Goal: Task Accomplishment & Management: Use online tool/utility

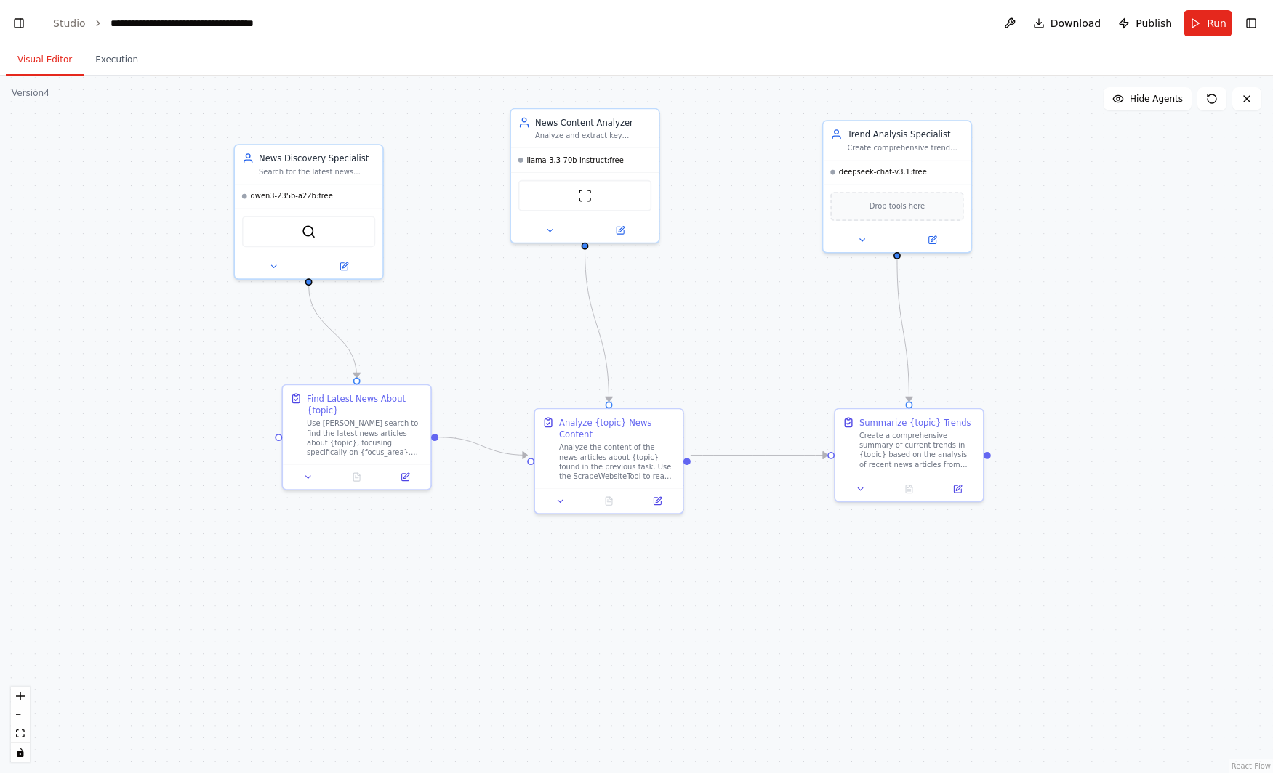
scroll to position [310868, 0]
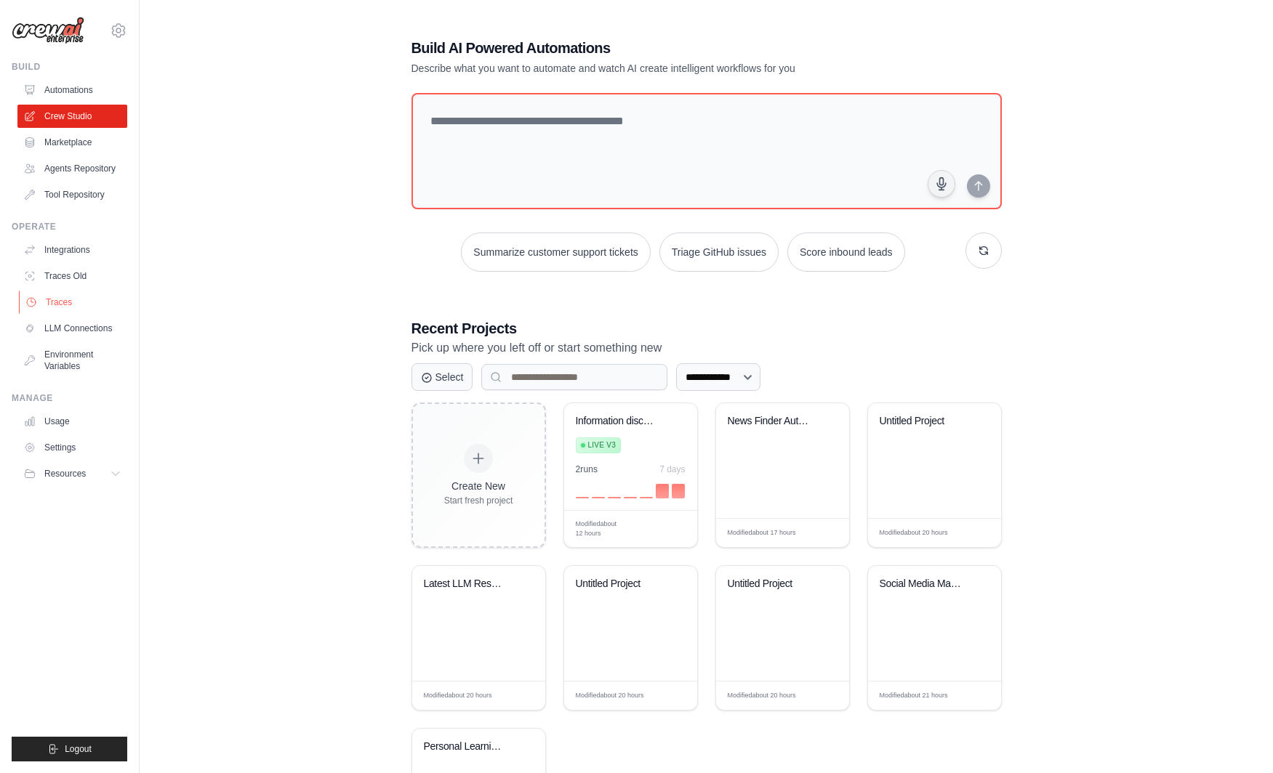
click at [76, 301] on link "Traces" at bounding box center [74, 302] width 110 height 23
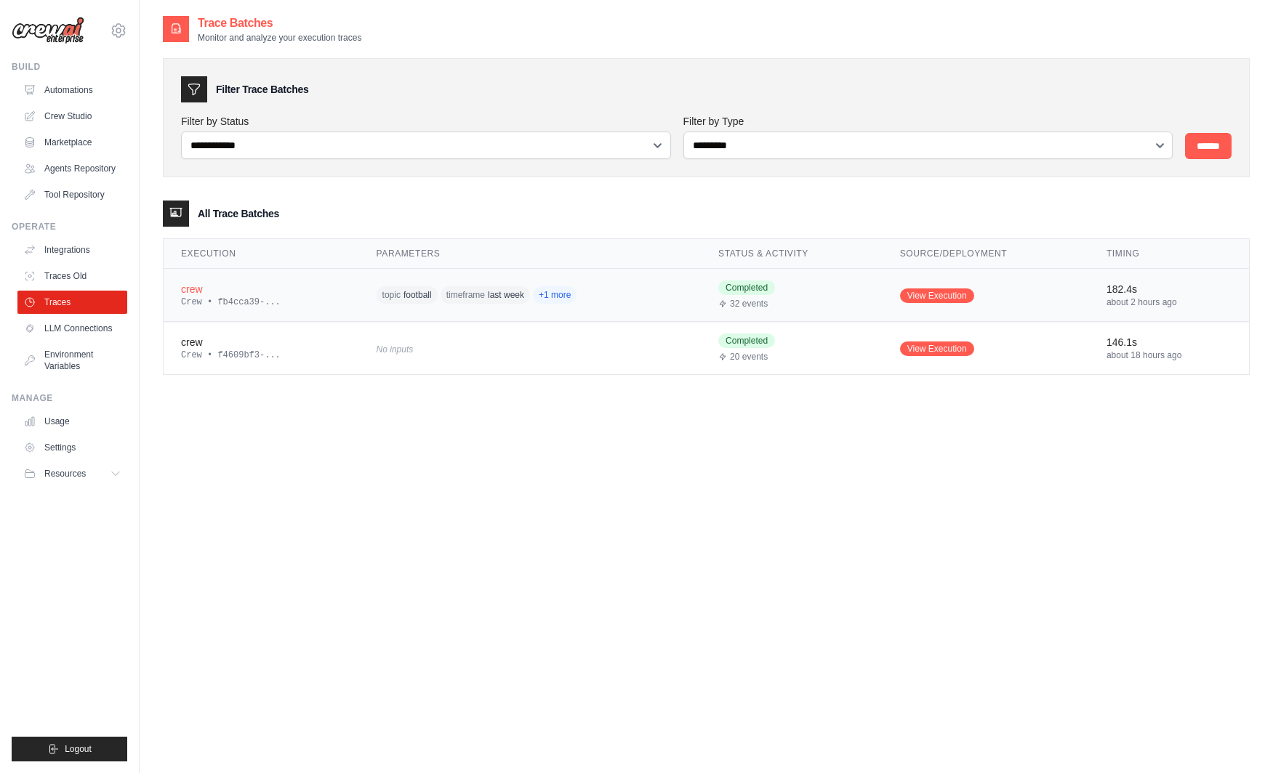
click at [299, 292] on div "crew" at bounding box center [261, 289] width 161 height 15
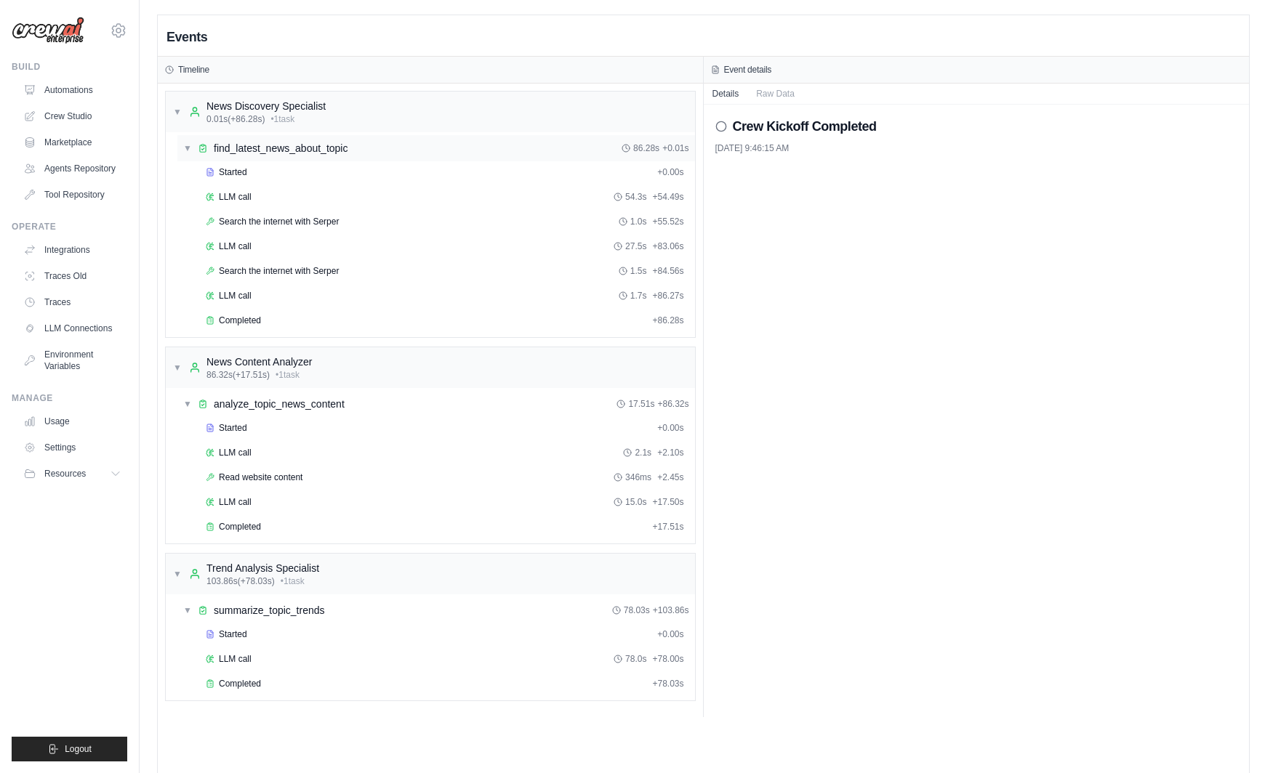
click at [299, 139] on div "▼ find_latest_news_about_topic 86.28s + 0.01s" at bounding box center [436, 148] width 518 height 26
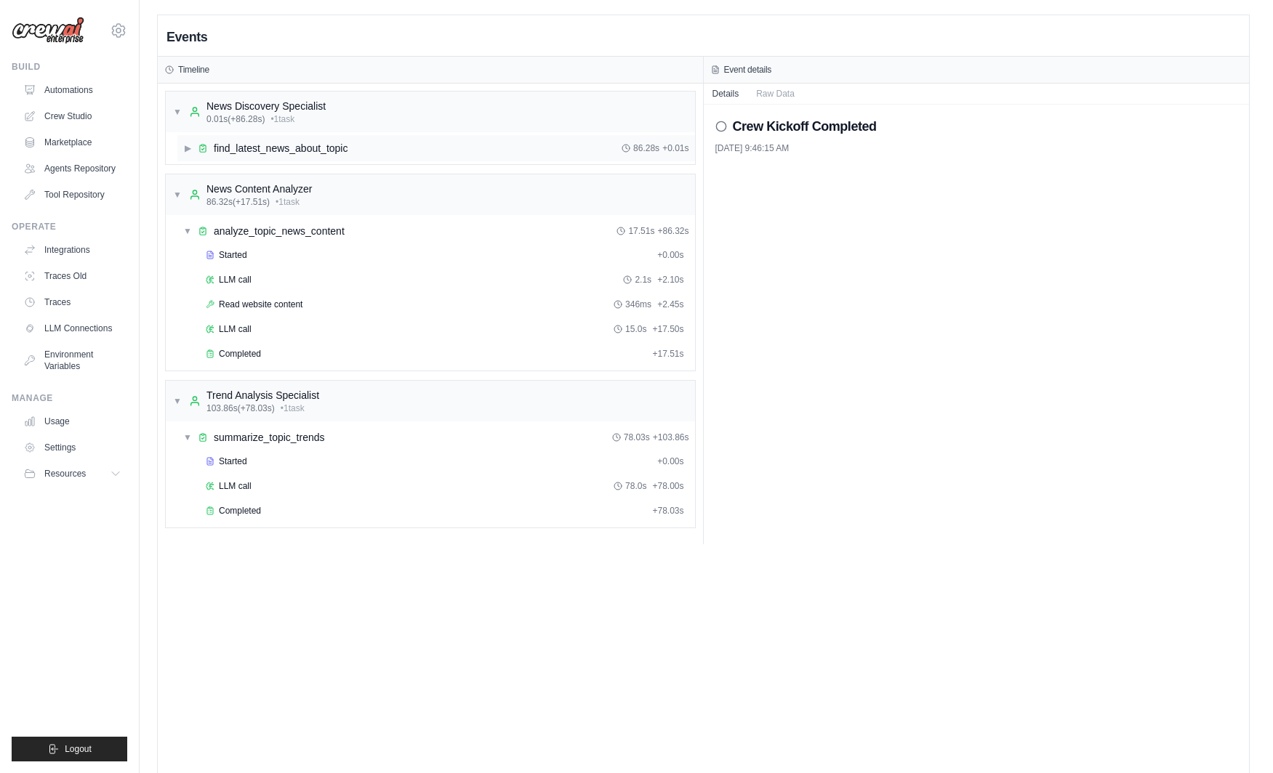
click at [340, 151] on div "find_latest_news_about_topic" at bounding box center [281, 148] width 134 height 15
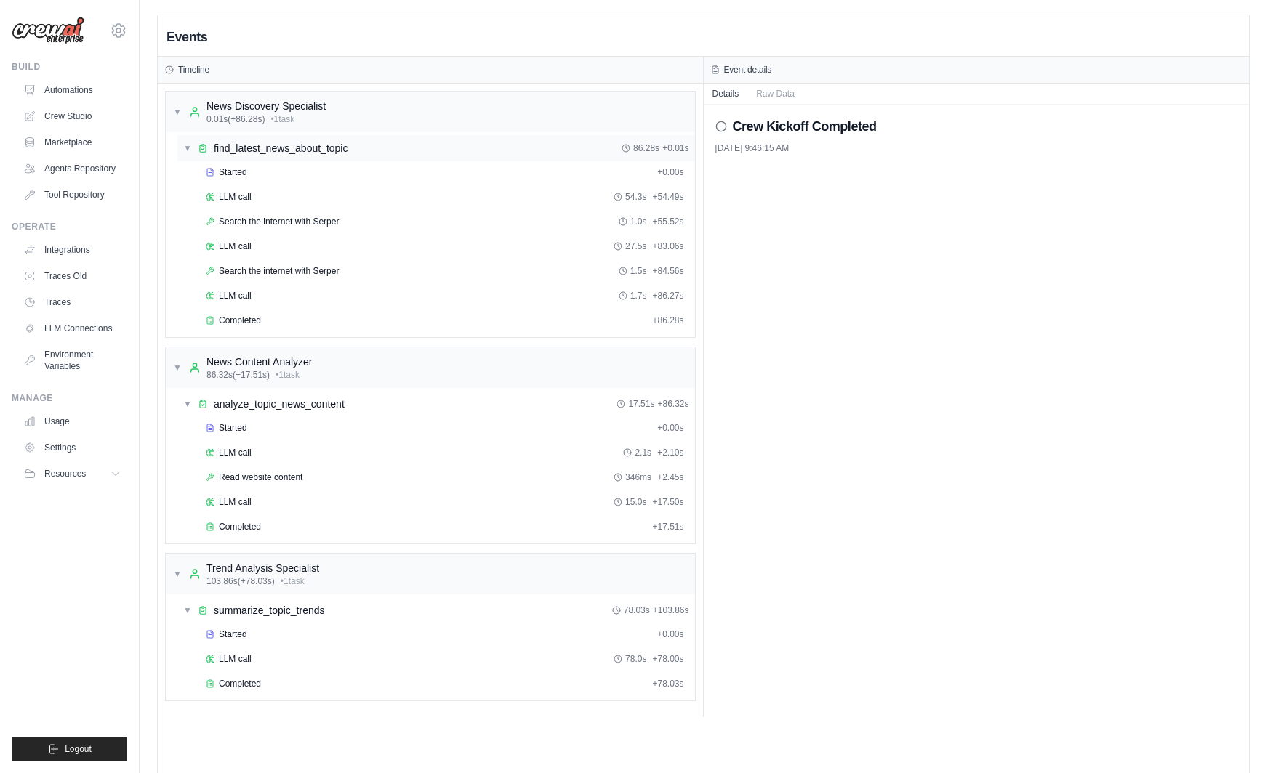
click at [334, 172] on div "Started" at bounding box center [429, 172] width 446 height 12
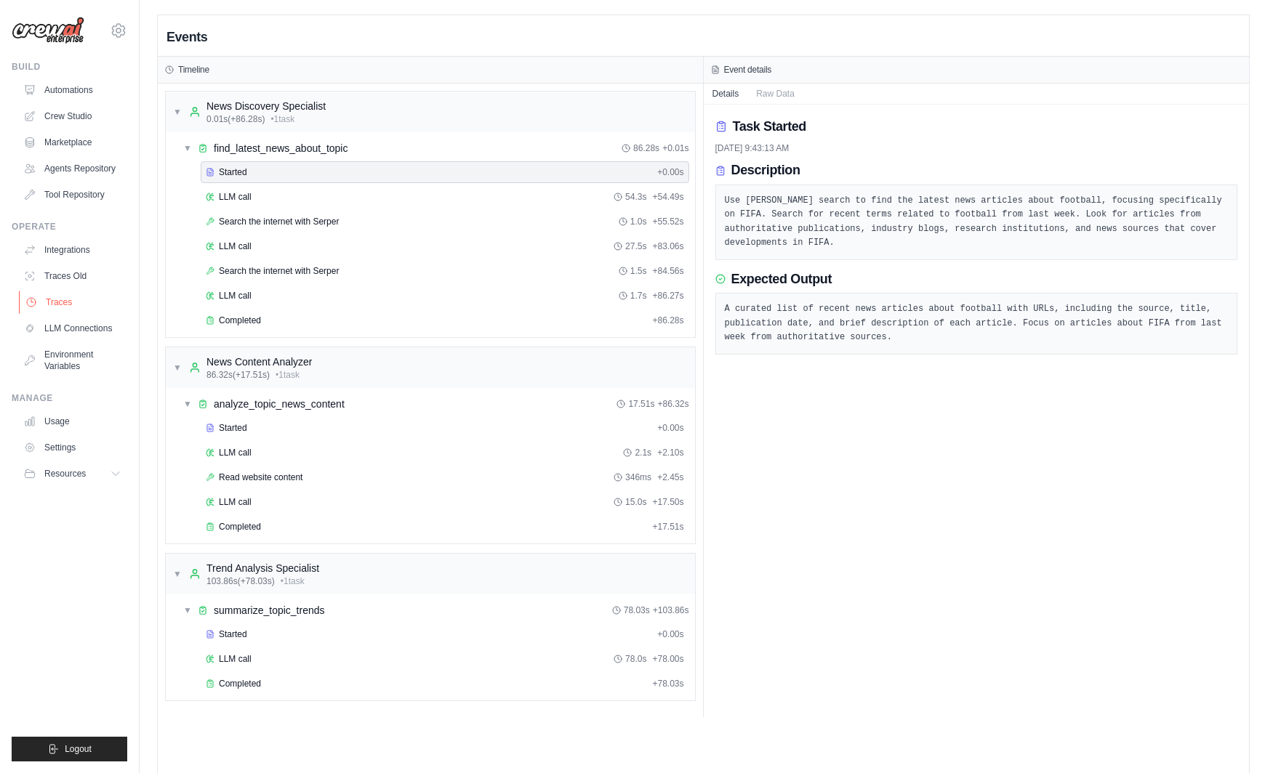
click at [73, 305] on link "Traces" at bounding box center [74, 302] width 110 height 23
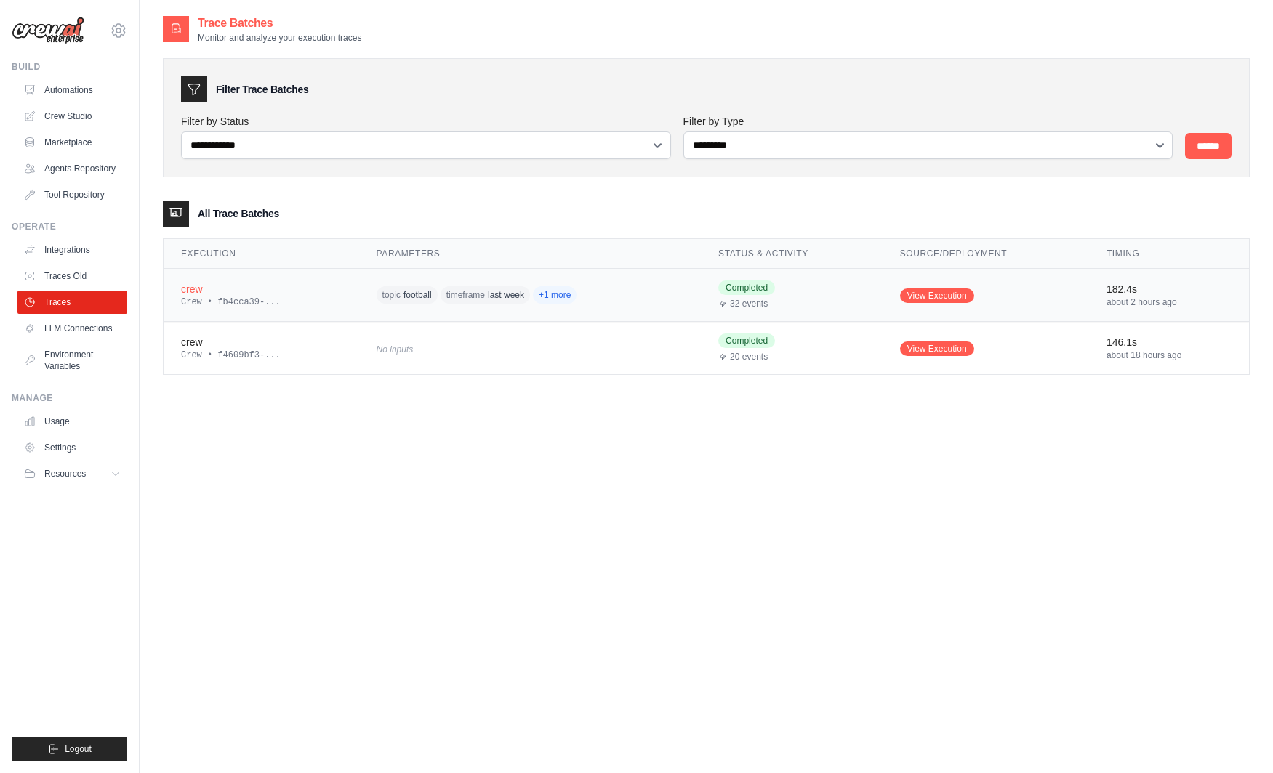
click at [574, 297] on span "+1 more" at bounding box center [555, 294] width 44 height 17
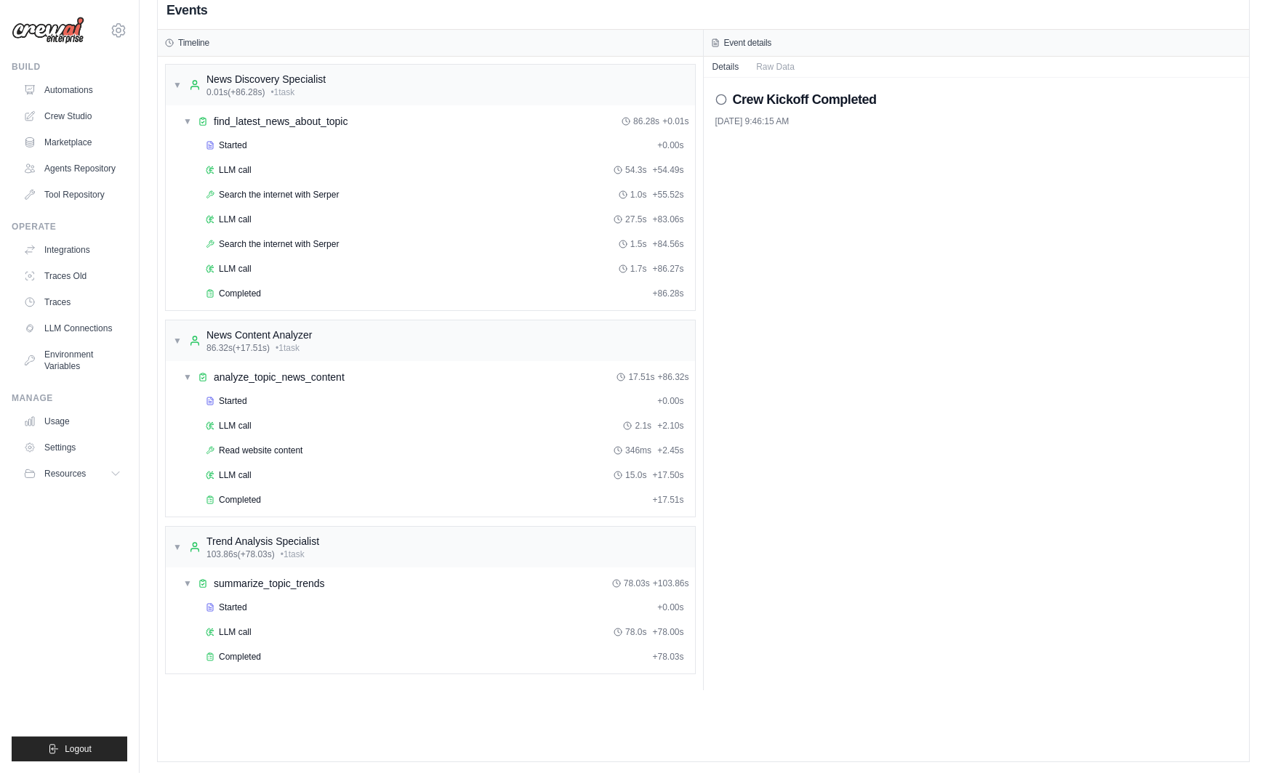
scroll to position [31, 0]
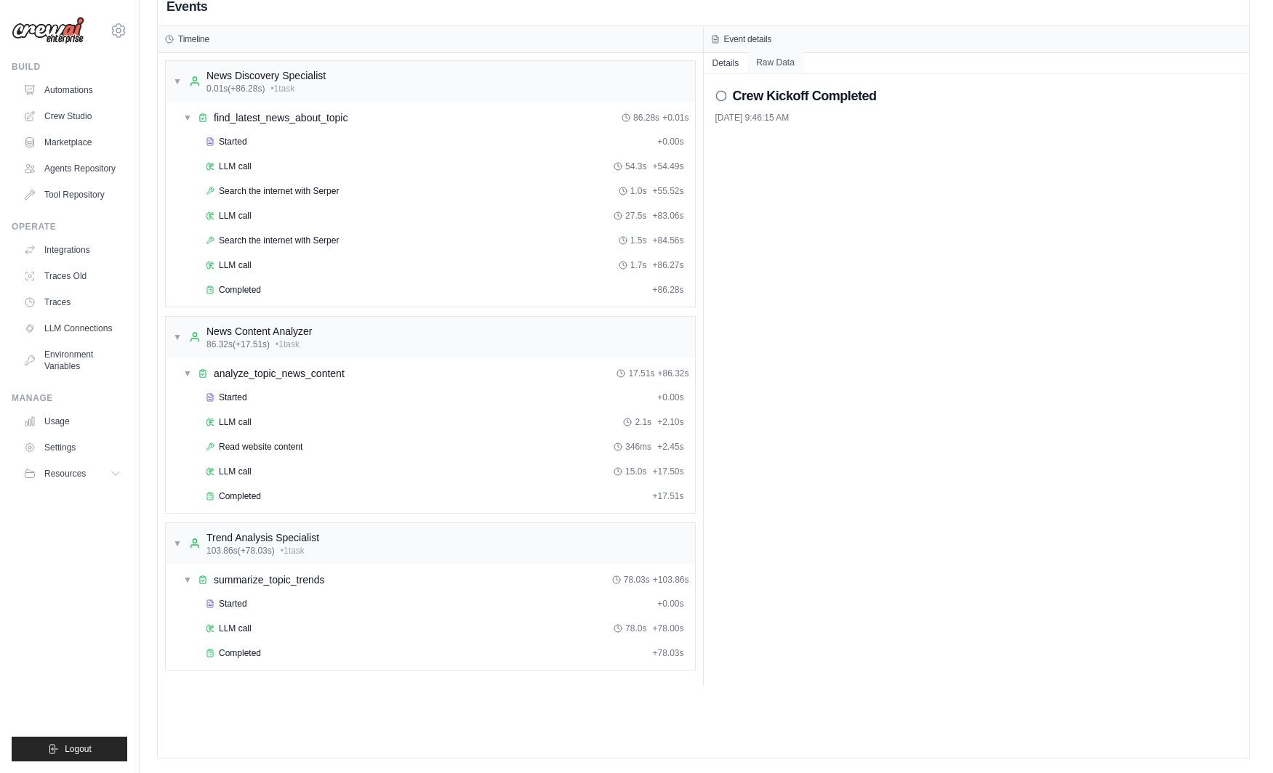
click at [792, 63] on button "Raw Data" at bounding box center [775, 62] width 56 height 20
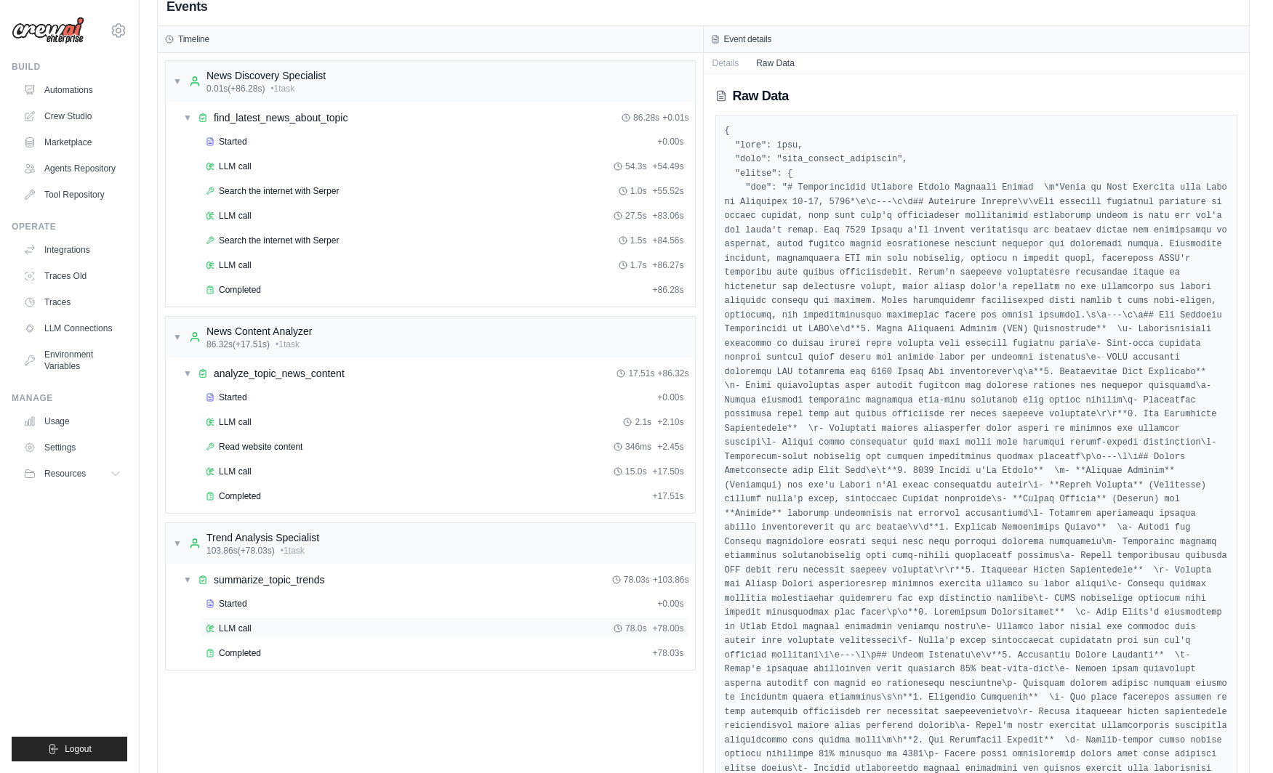
click at [325, 635] on div "LLM call 78.0s + 78.00s" at bounding box center [445, 629] width 488 height 22
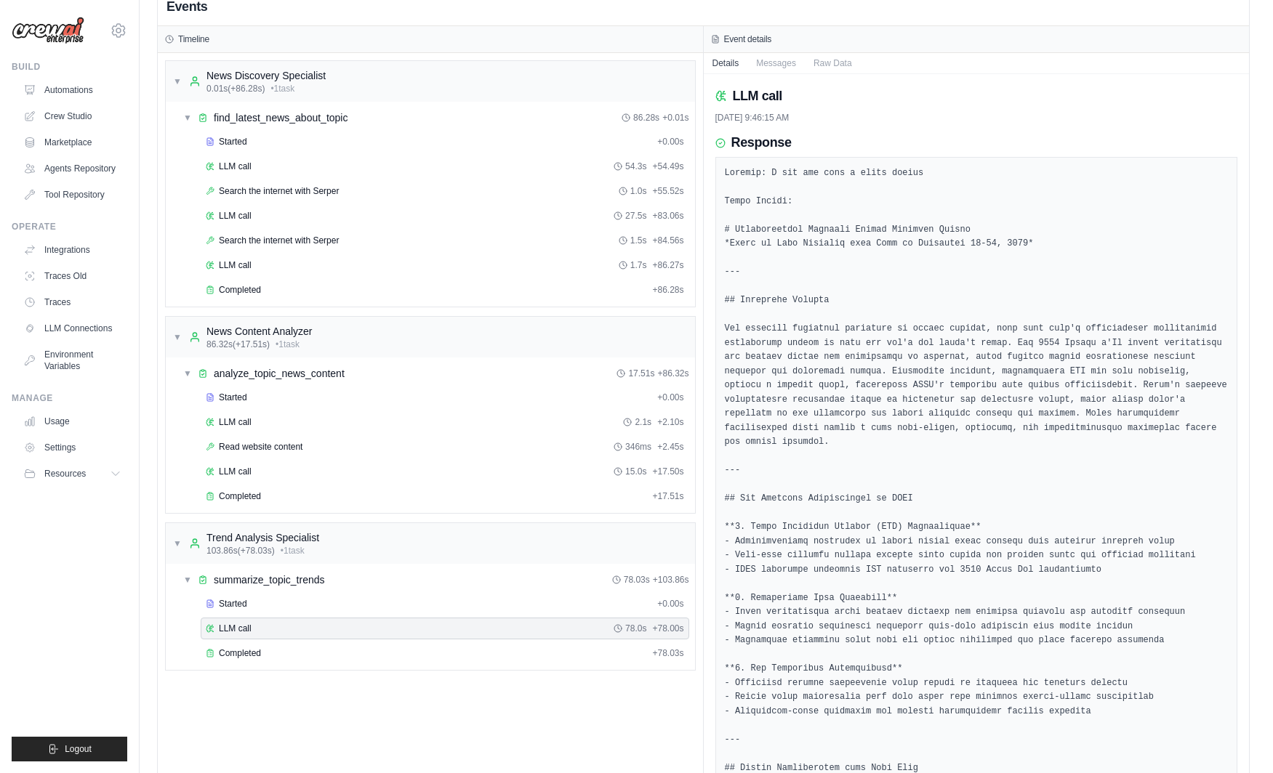
click at [329, 642] on div "Started + 0.00s LLM call 78.0s + 78.00s Completed + 78.03s" at bounding box center [436, 630] width 518 height 74
click at [258, 659] on span "Completed" at bounding box center [240, 654] width 42 height 12
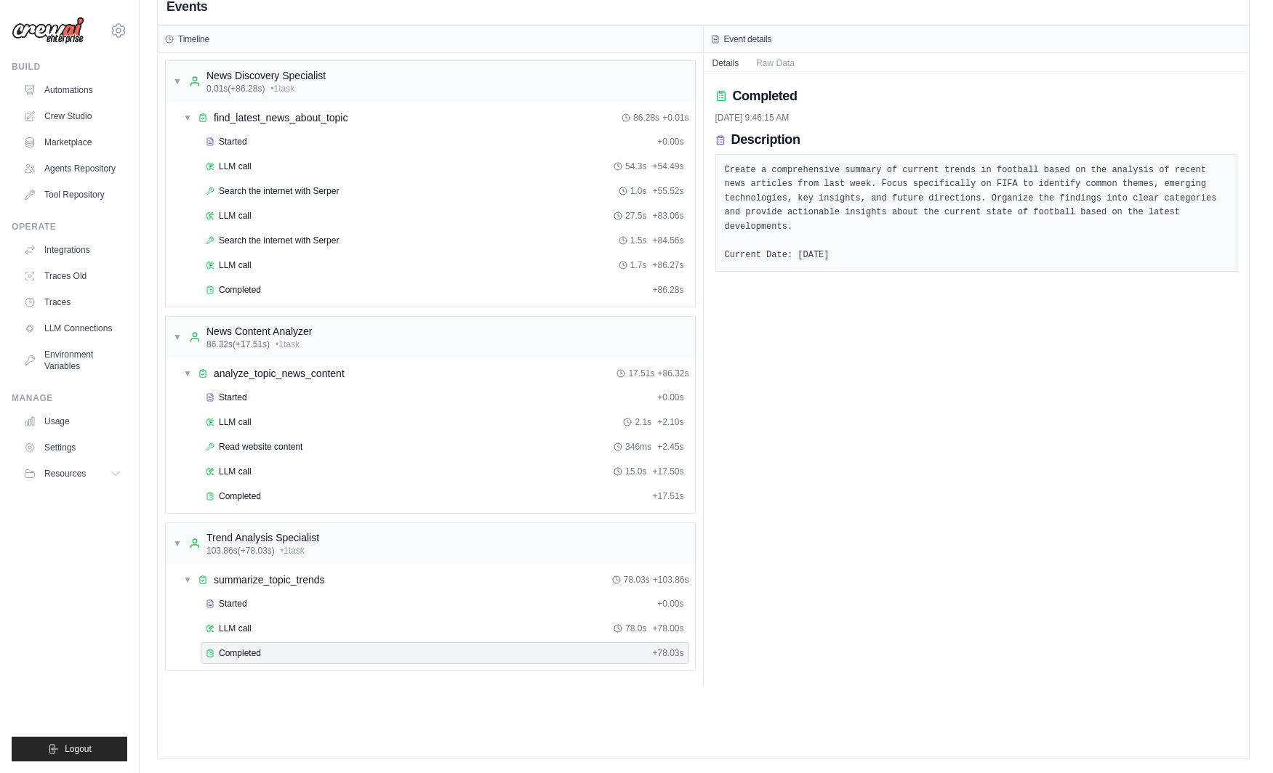
click at [297, 616] on div "Started + 0.00s LLM call 78.0s + 78.00s Completed + 78.03s" at bounding box center [436, 630] width 518 height 74
click at [253, 607] on div "Started" at bounding box center [429, 604] width 446 height 12
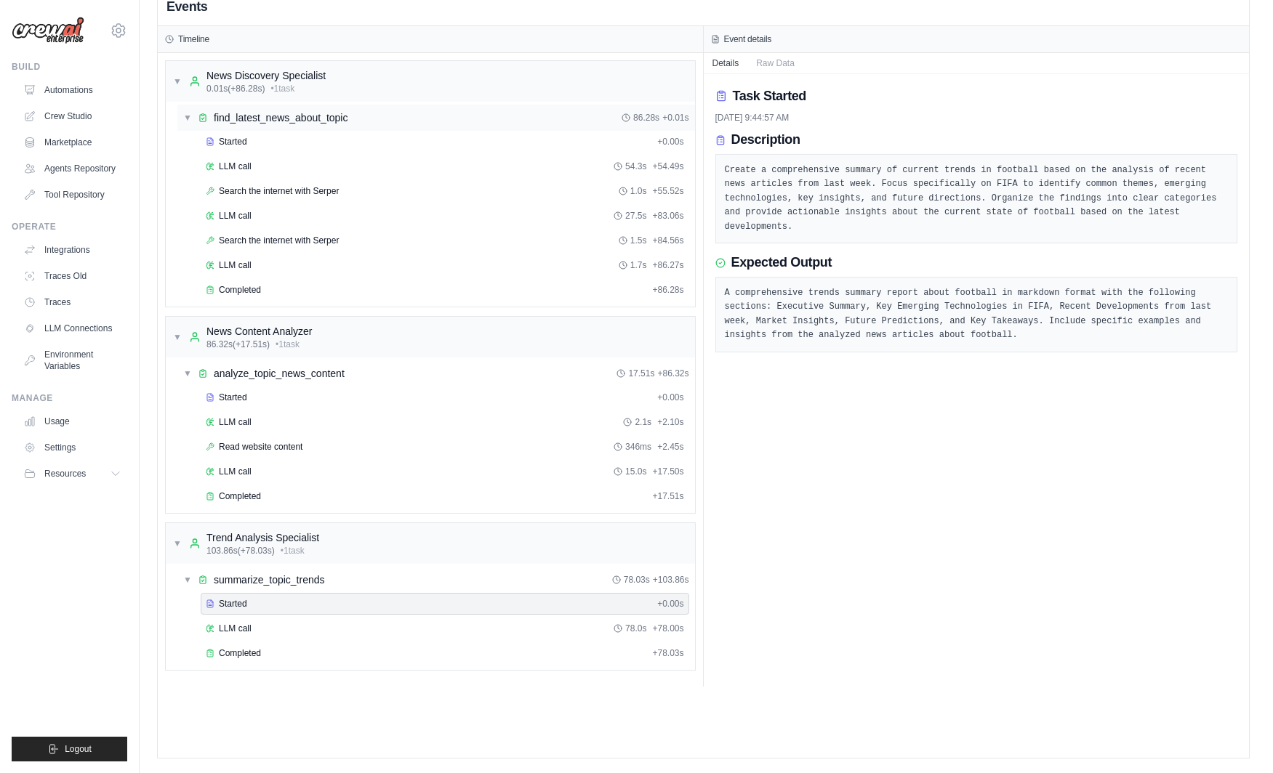
click at [250, 114] on div "find_latest_news_about_topic" at bounding box center [281, 117] width 134 height 15
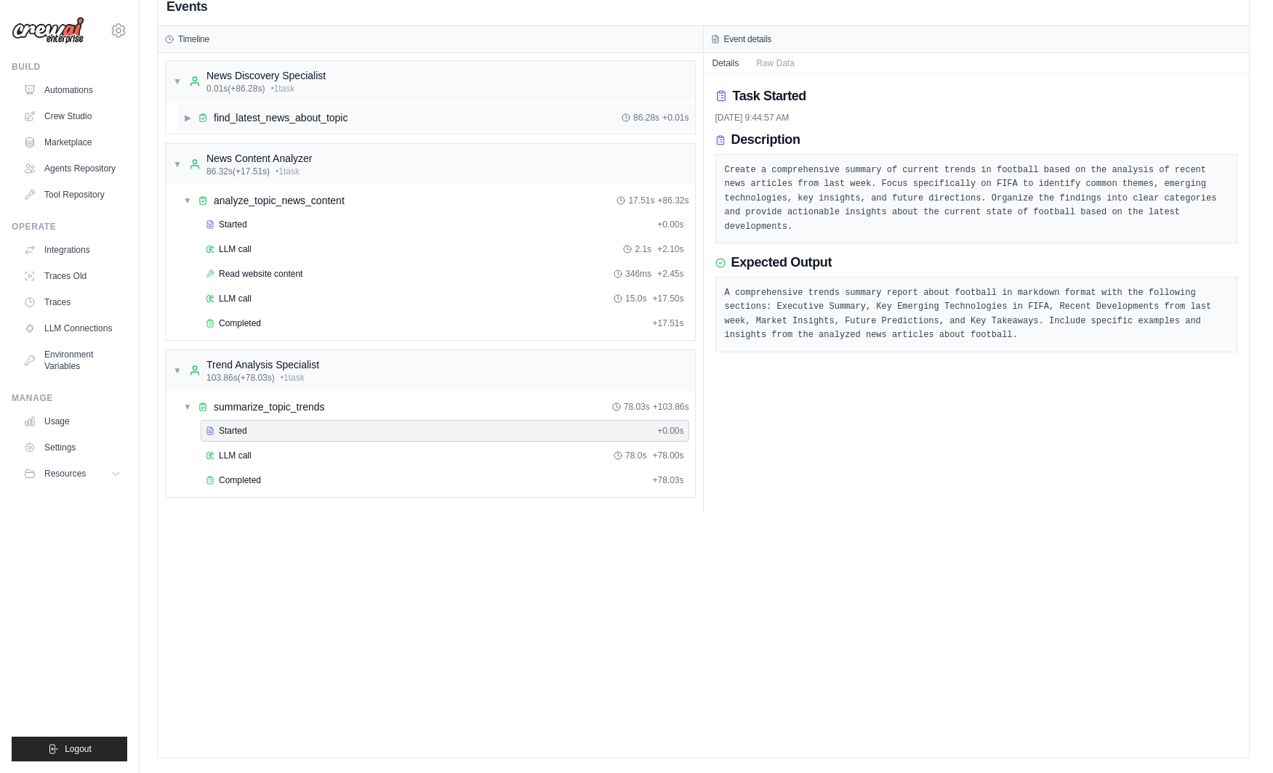
click at [256, 114] on div "find_latest_news_about_topic" at bounding box center [281, 117] width 134 height 15
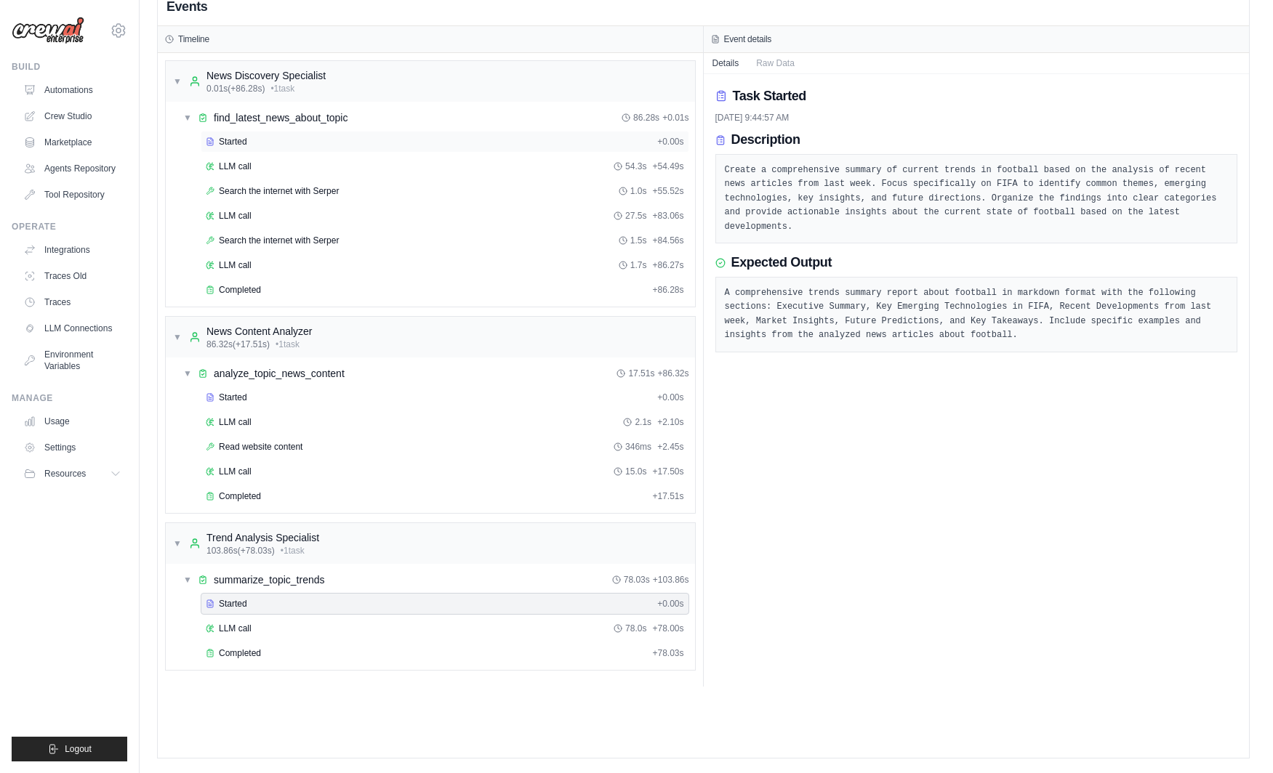
click at [251, 137] on div "Started" at bounding box center [429, 142] width 446 height 12
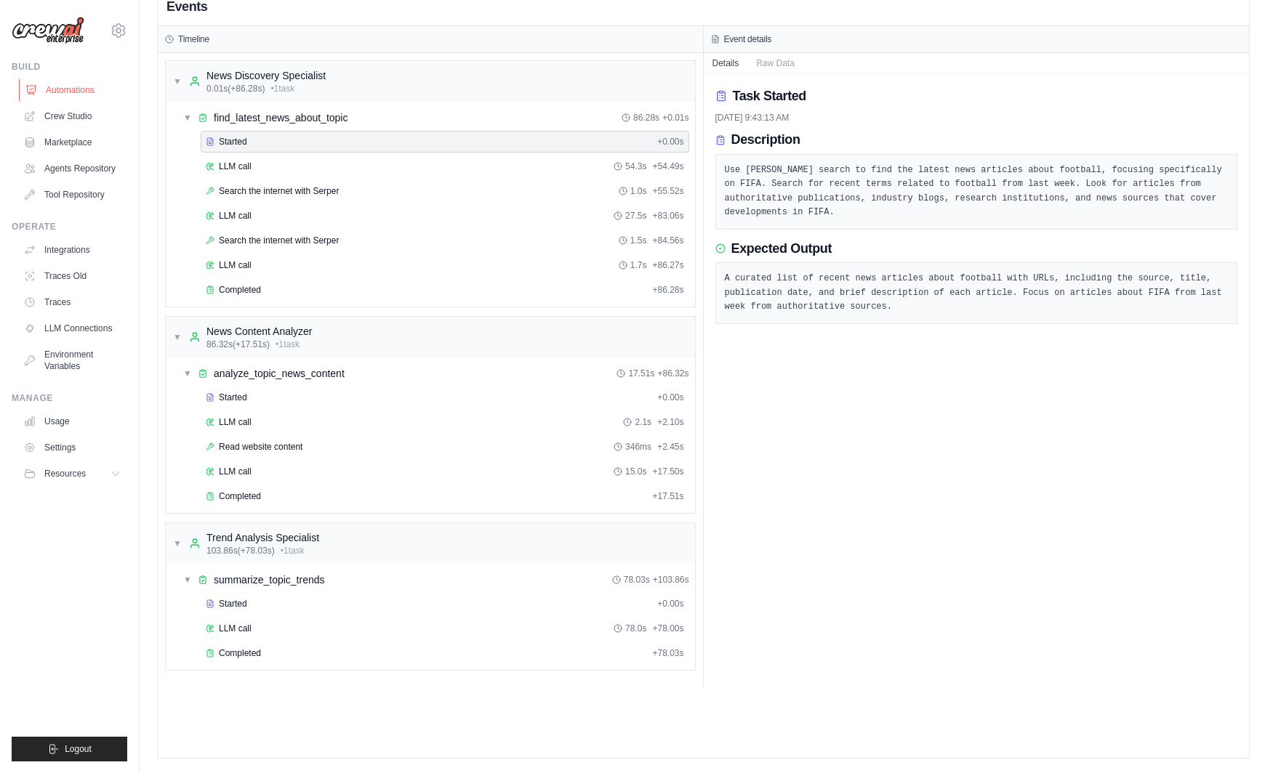
click at [83, 96] on link "Automations" at bounding box center [74, 89] width 110 height 23
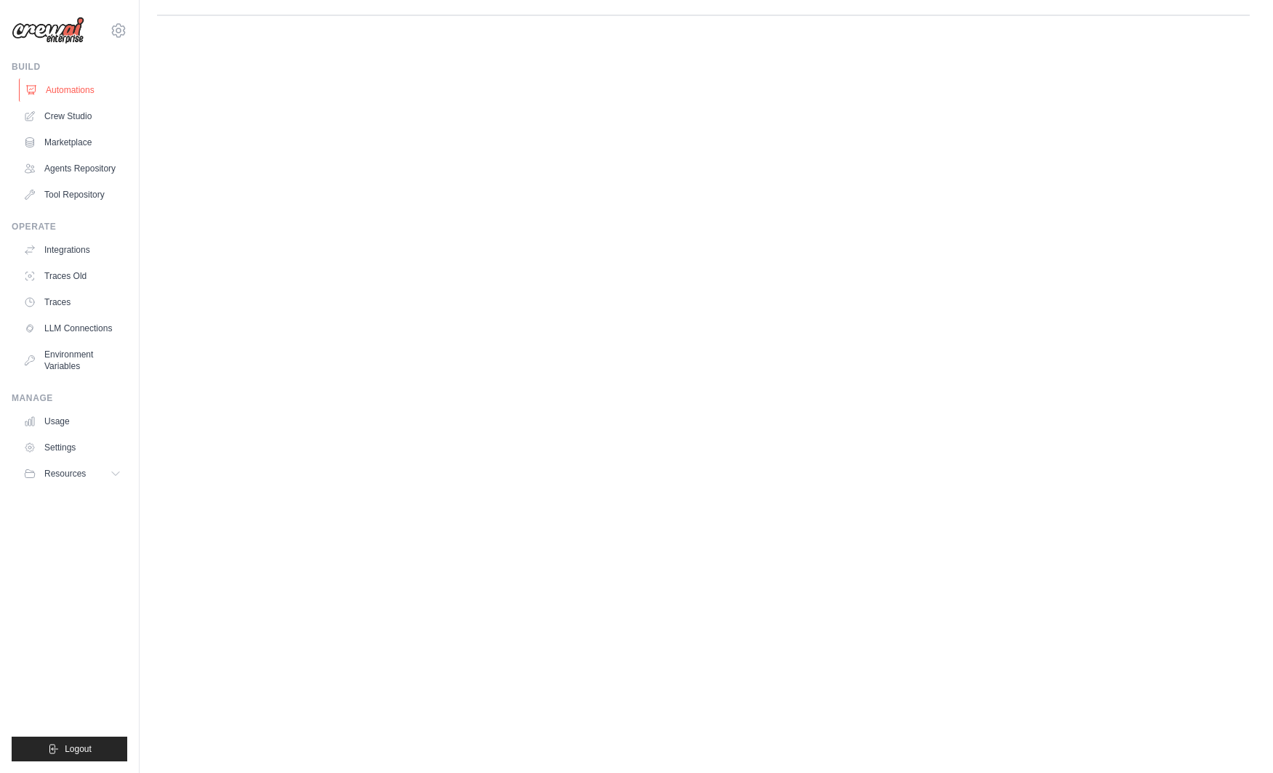
scroll to position [0, 0]
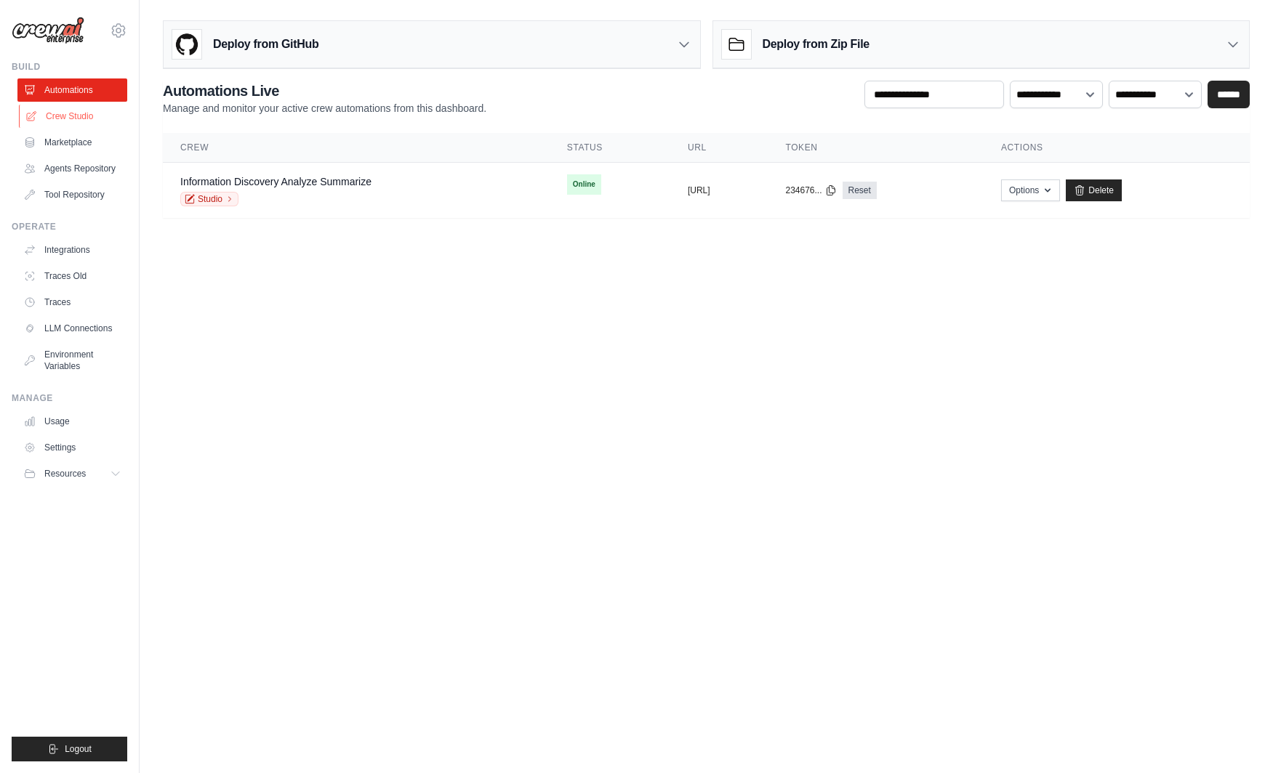
click at [98, 118] on link "Crew Studio" at bounding box center [74, 116] width 110 height 23
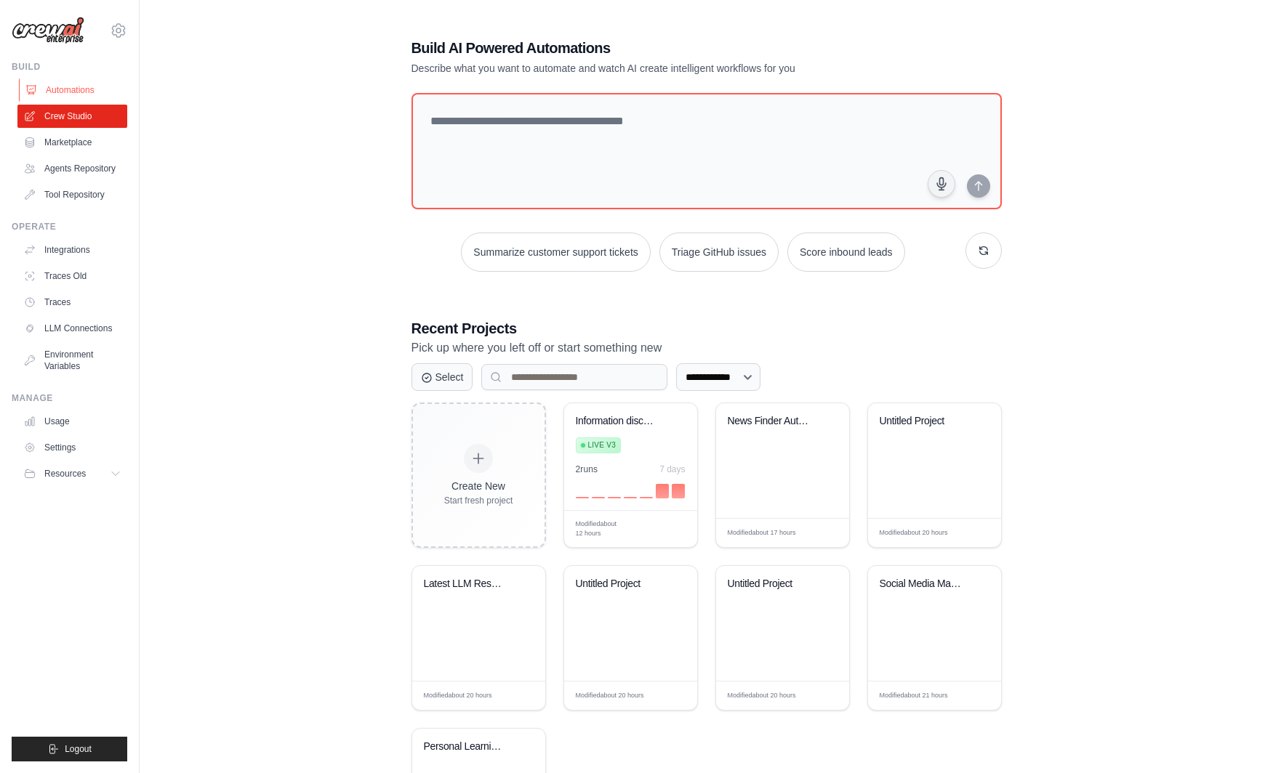
click at [99, 94] on link "Automations" at bounding box center [74, 89] width 110 height 23
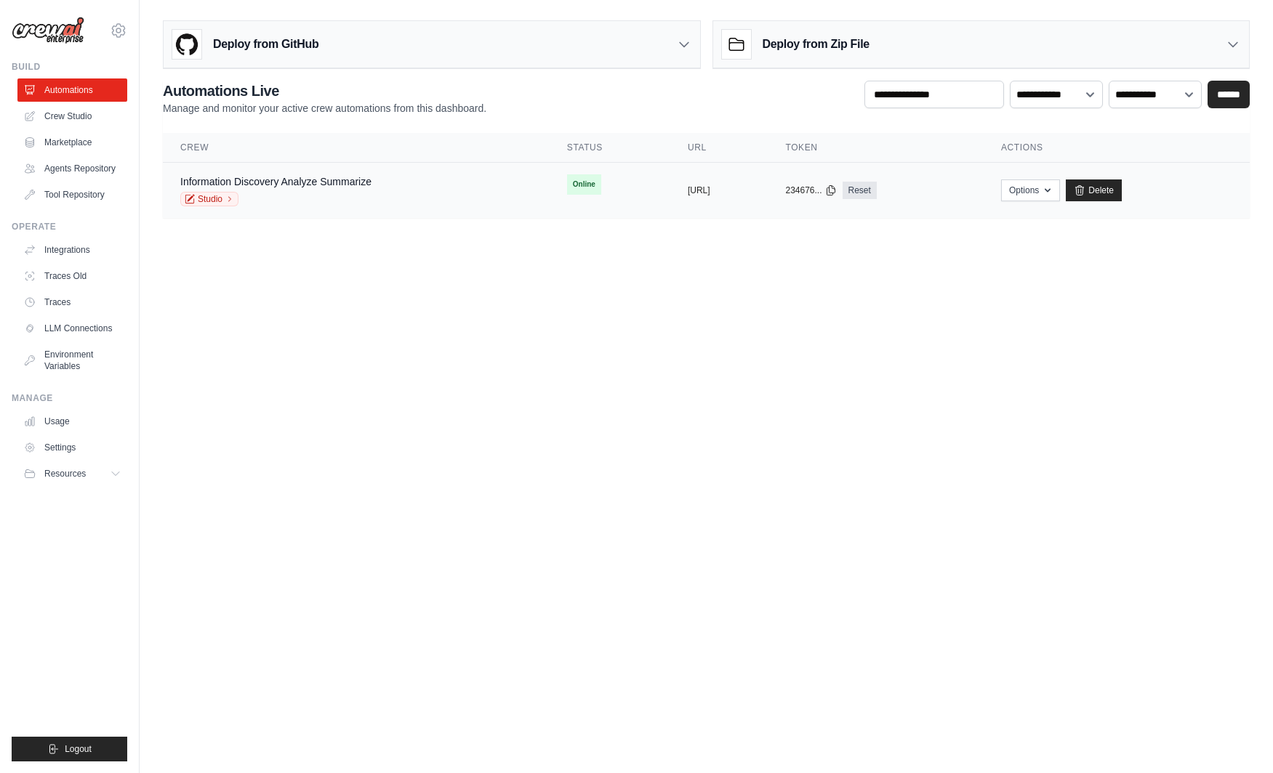
click at [457, 198] on div "Information Discovery Analyze Summarize Studio" at bounding box center [356, 190] width 352 height 32
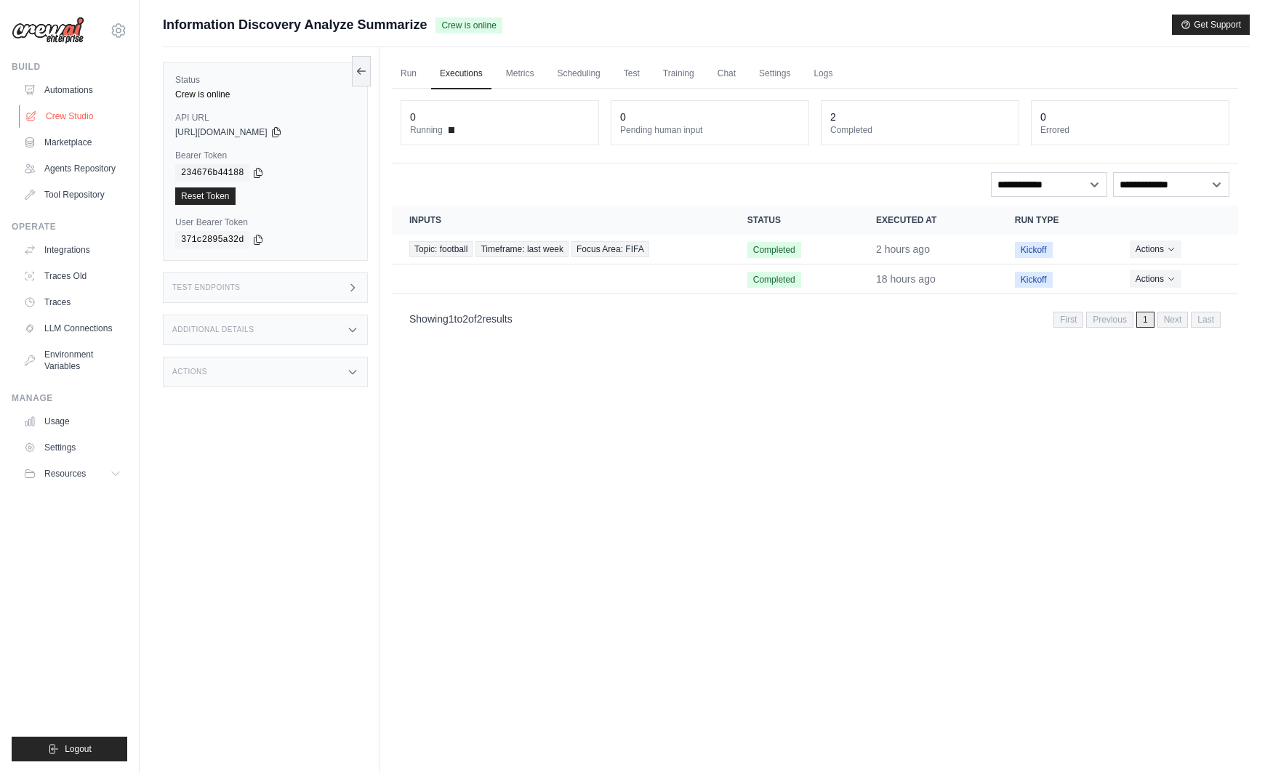
click at [69, 113] on link "Crew Studio" at bounding box center [74, 116] width 110 height 23
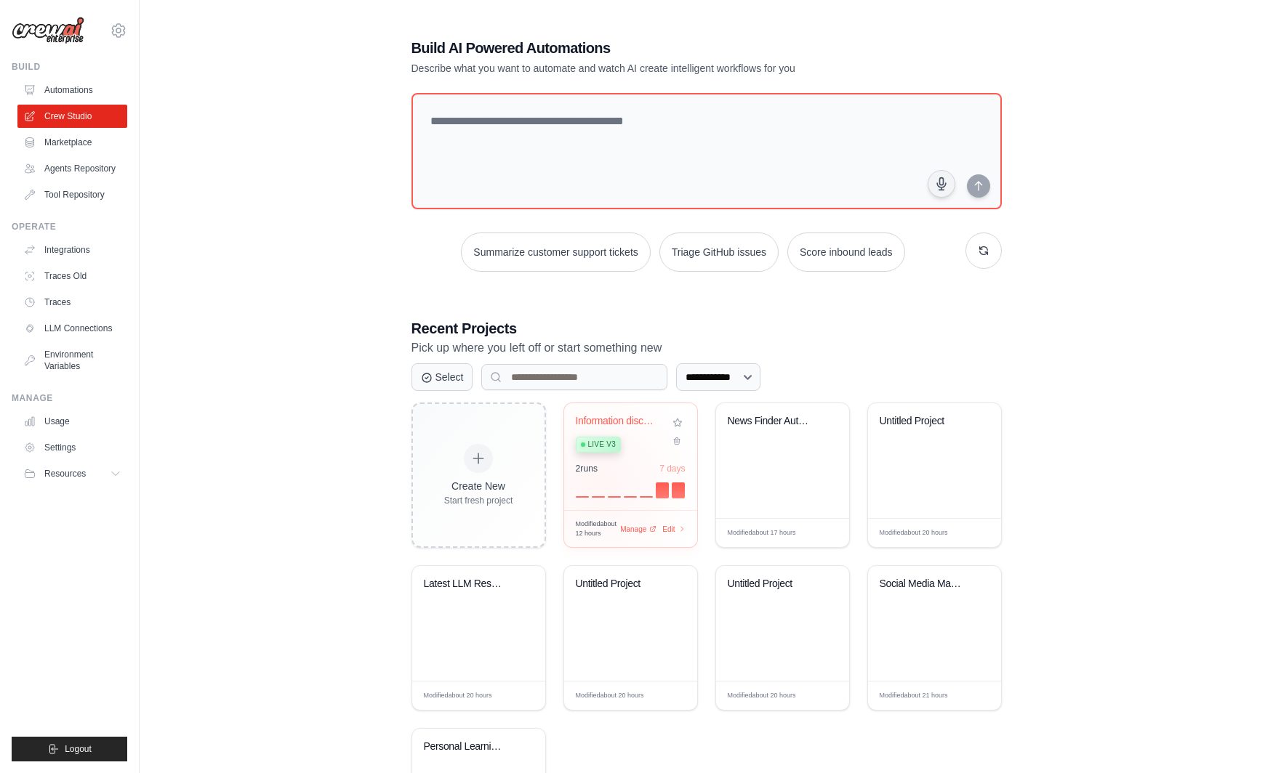
click at [600, 480] on div at bounding box center [631, 488] width 110 height 17
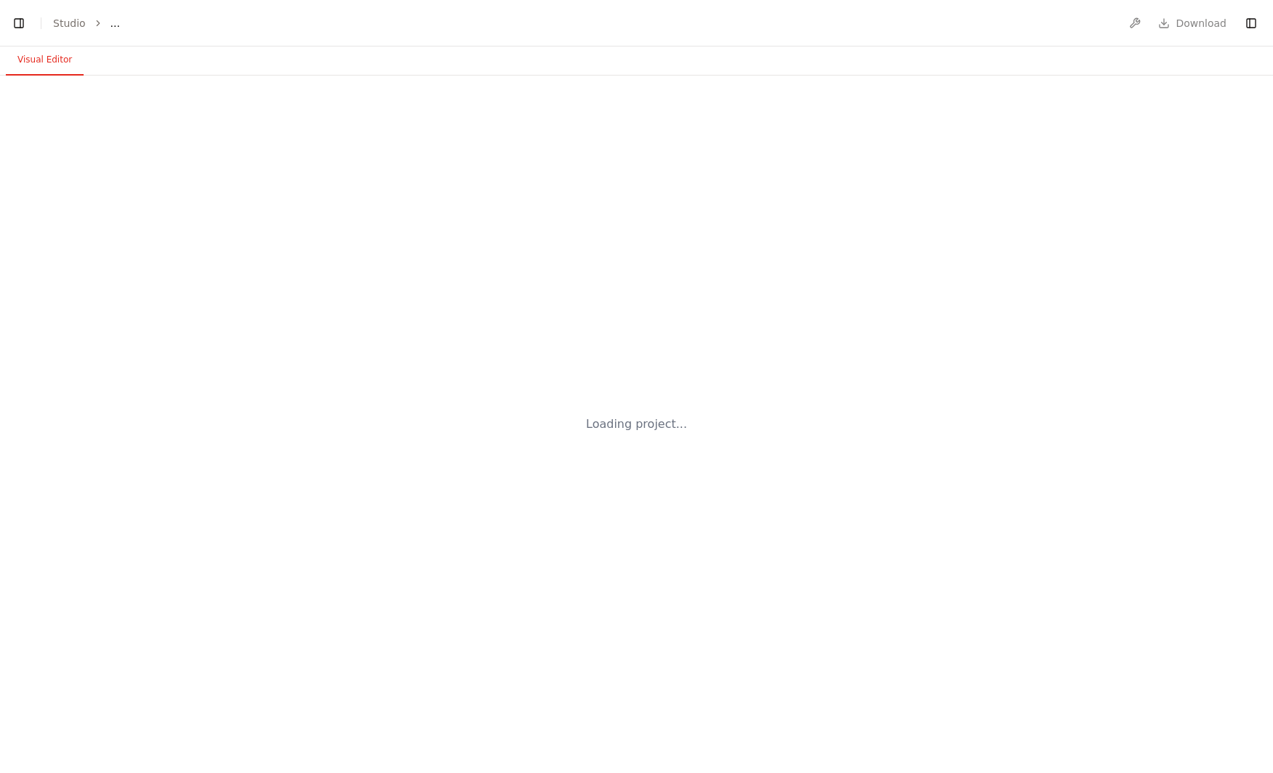
select select "****"
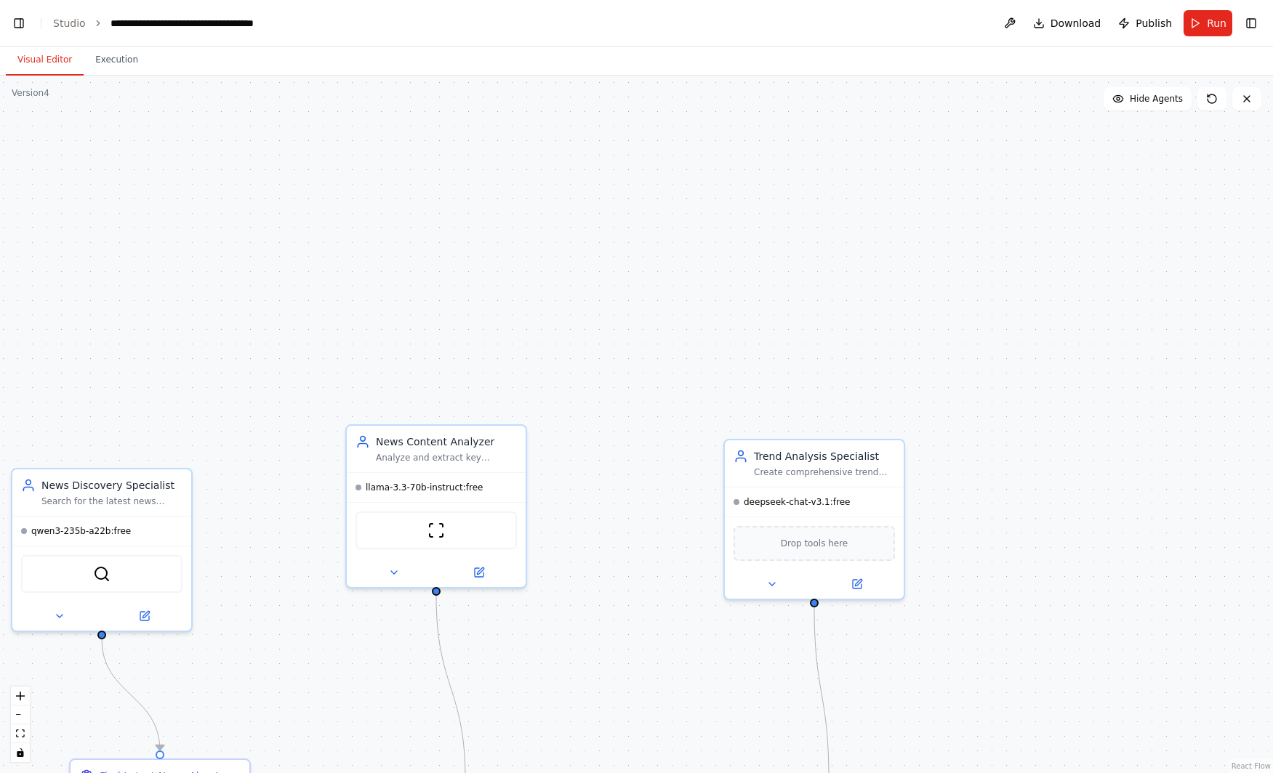
drag, startPoint x: 535, startPoint y: 524, endPoint x: 778, endPoint y: 218, distance: 391.1
click at [778, 218] on div ".deletable-edge-delete-btn { width: 20px; height: 20px; border: 0px solid #ffff…" at bounding box center [636, 425] width 1273 height 698
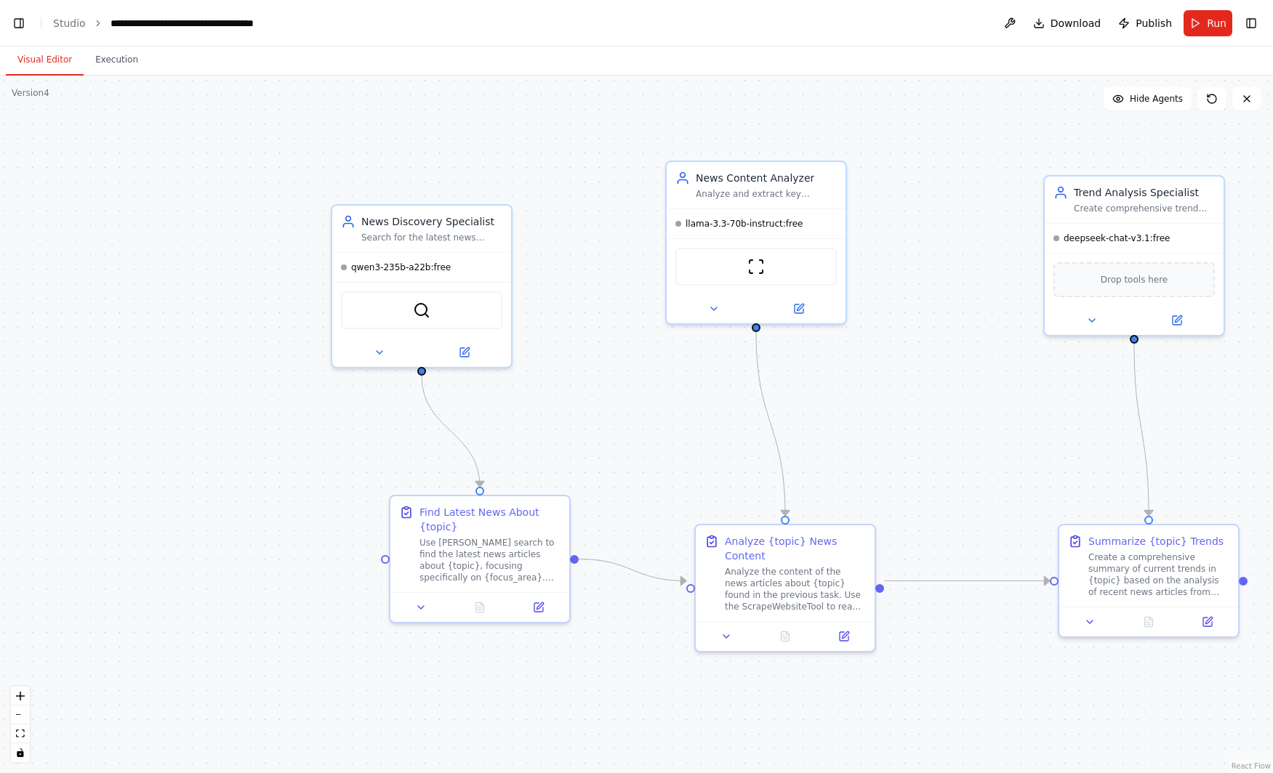
drag, startPoint x: 515, startPoint y: 165, endPoint x: 588, endPoint y: 110, distance: 91.4
click at [588, 110] on div ".deletable-edge-delete-btn { width: 20px; height: 20px; border: 0px solid #ffff…" at bounding box center [636, 425] width 1273 height 698
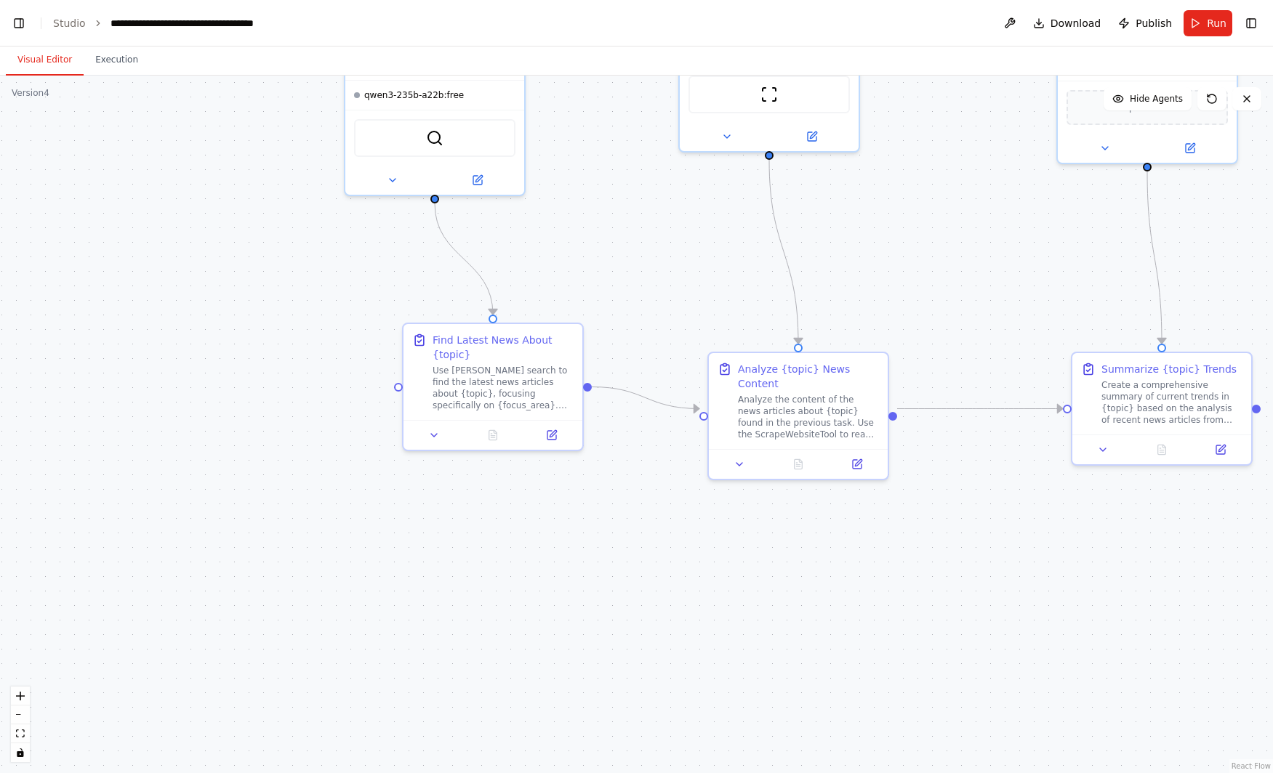
drag, startPoint x: 574, startPoint y: 418, endPoint x: 570, endPoint y: 267, distance: 150.5
click at [581, 254] on div ".deletable-edge-delete-btn { width: 20px; height: 20px; border: 0px solid #ffff…" at bounding box center [636, 425] width 1273 height 698
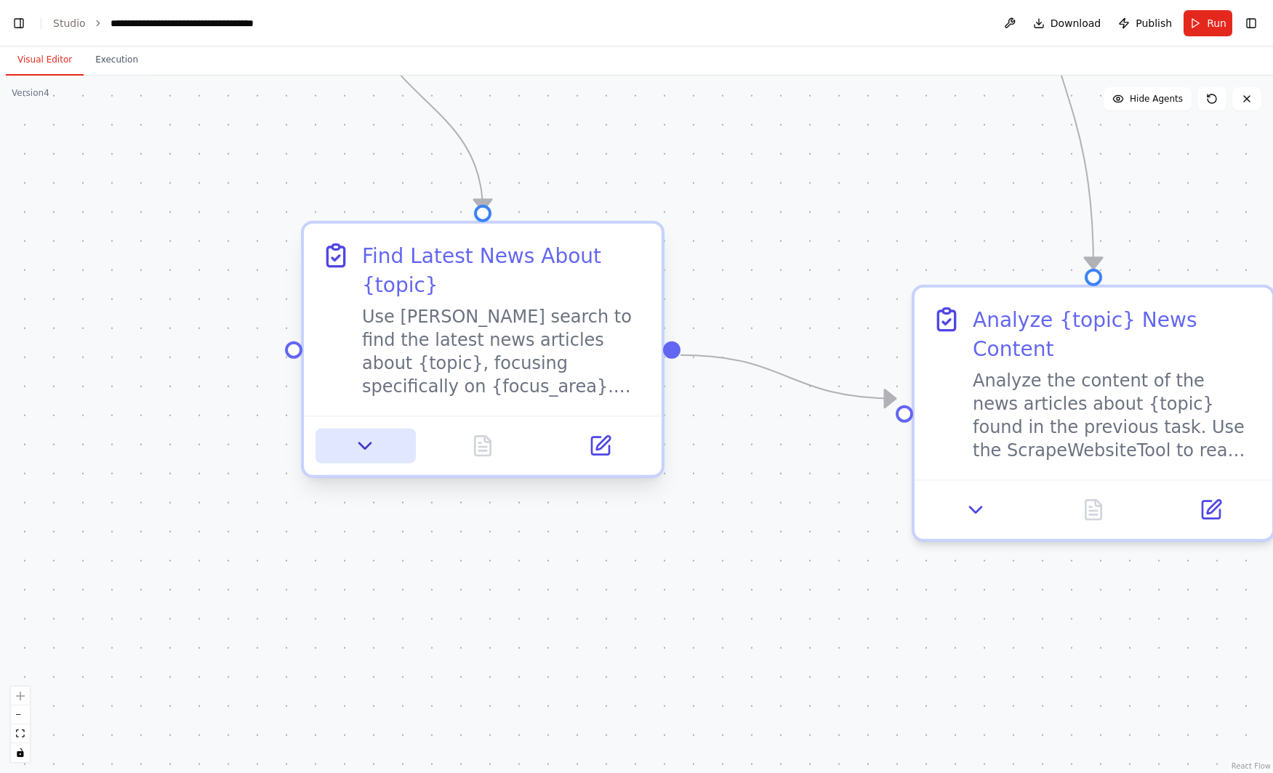
click at [370, 453] on icon at bounding box center [365, 446] width 23 height 23
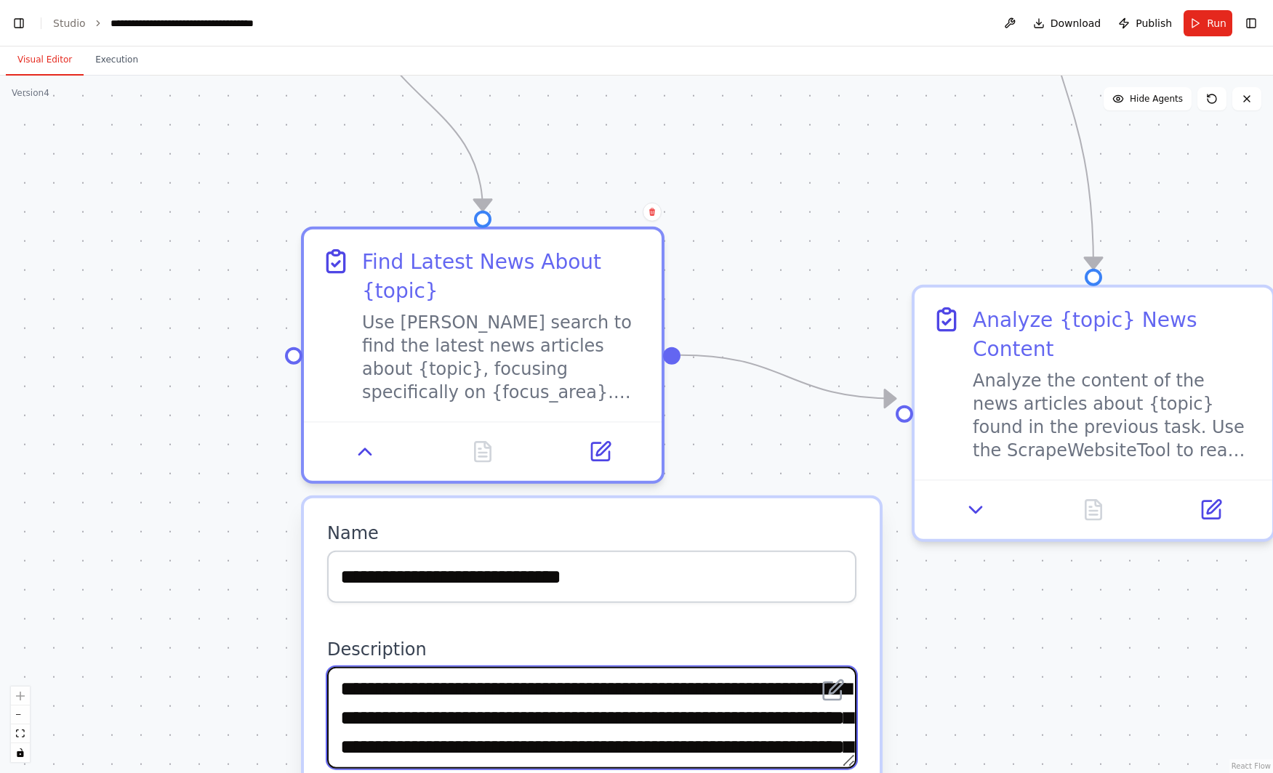
click at [718, 708] on textarea "**********" at bounding box center [591, 718] width 529 height 102
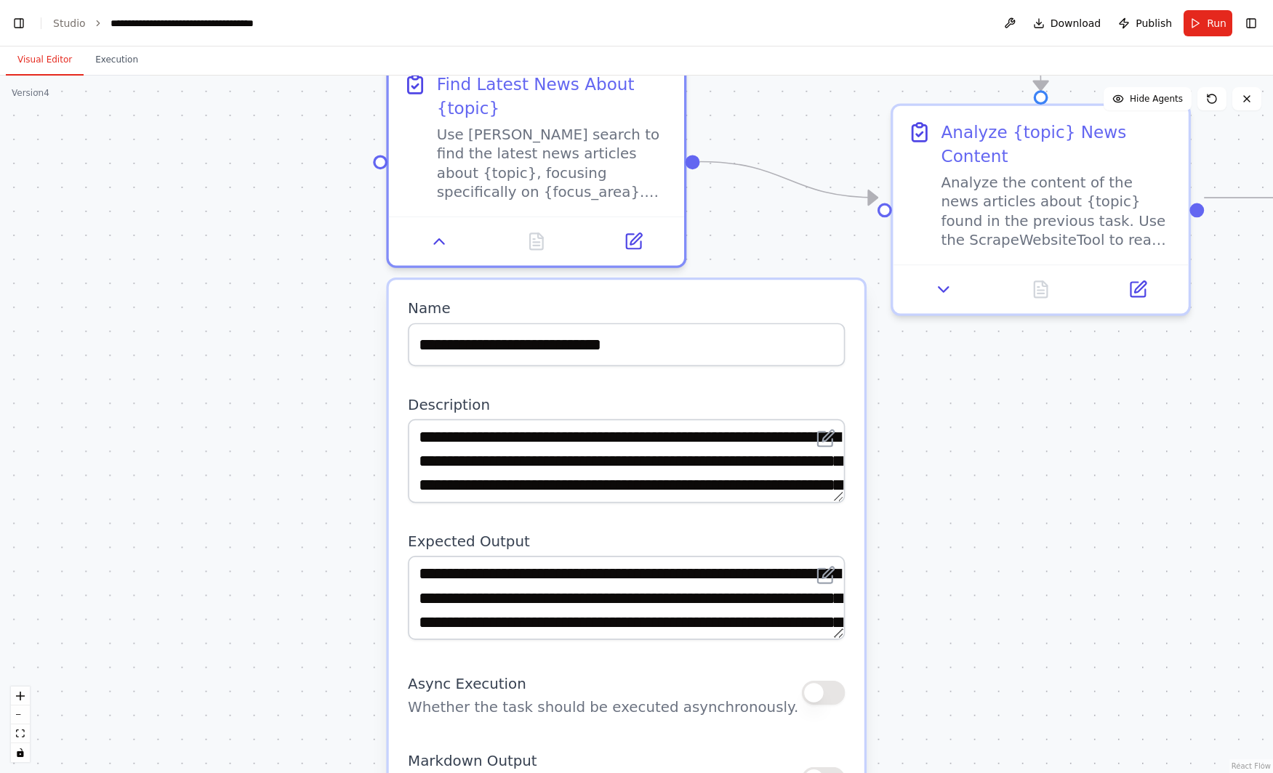
drag, startPoint x: 784, startPoint y: 359, endPoint x: 762, endPoint y: 77, distance: 282.9
click at [762, 77] on div ".deletable-edge-delete-btn { width: 20px; height: 20px; border: 0px solid #ffff…" at bounding box center [636, 425] width 1273 height 698
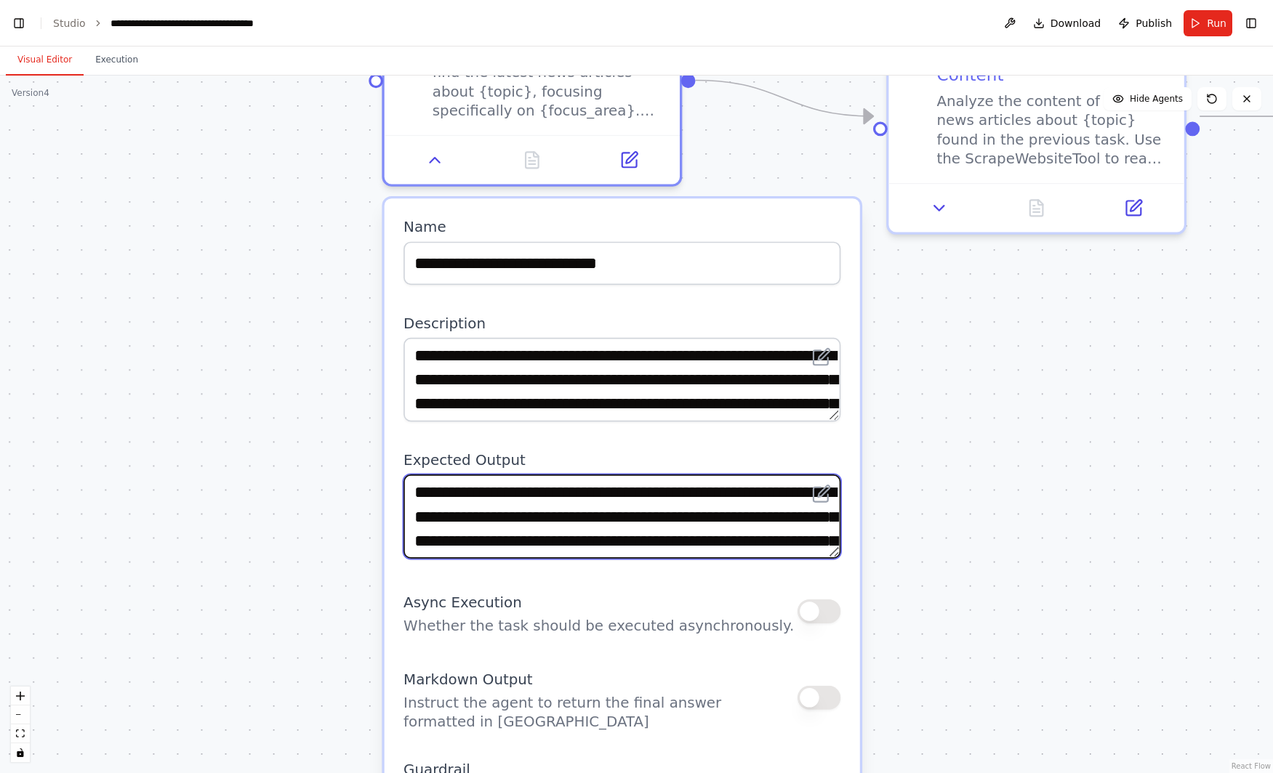
click at [657, 512] on textarea "**********" at bounding box center [621, 517] width 437 height 84
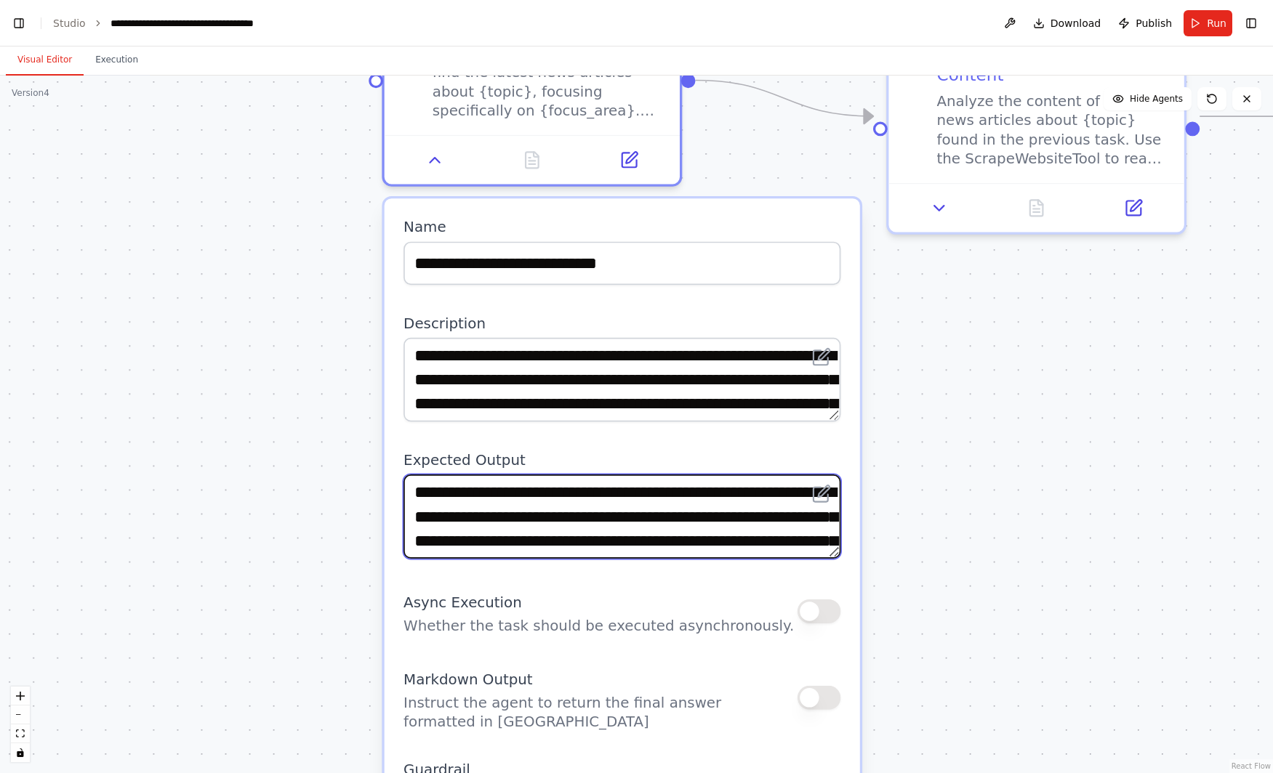
click at [657, 512] on textarea "**********" at bounding box center [621, 517] width 437 height 84
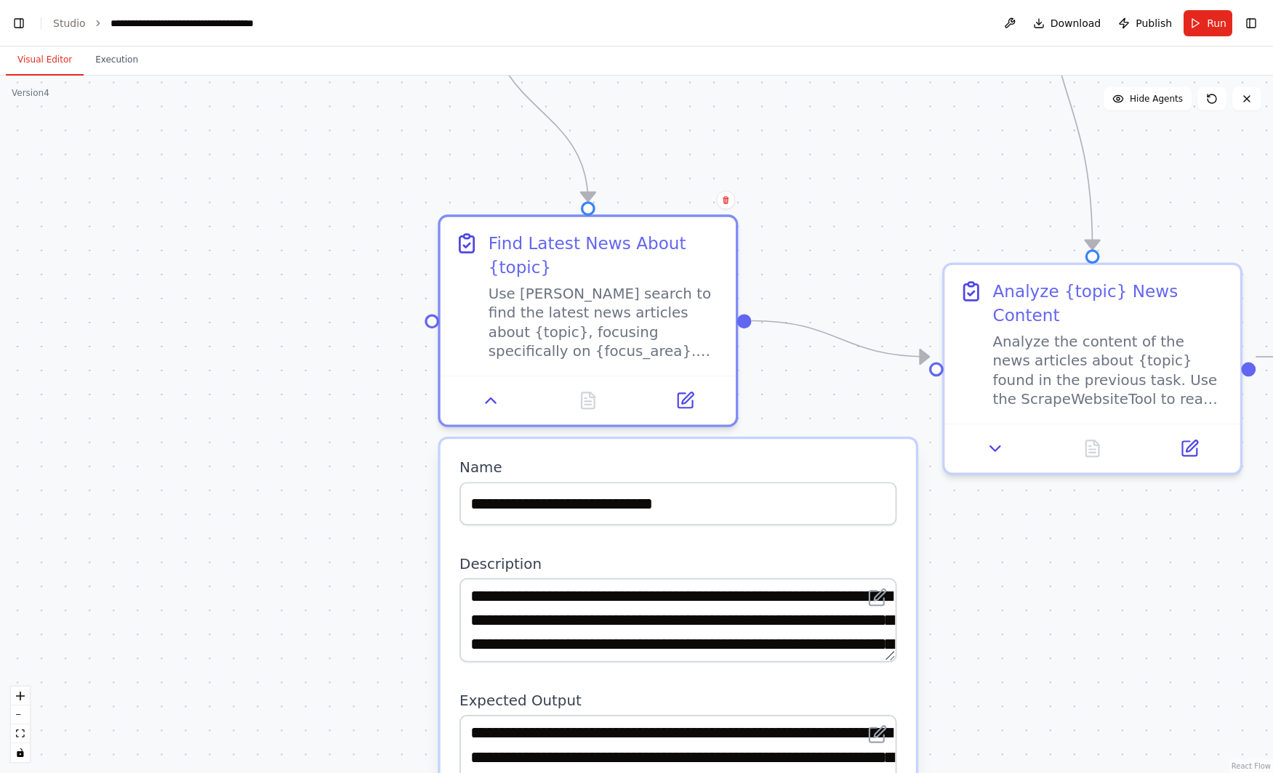
drag, startPoint x: 249, startPoint y: 451, endPoint x: 278, endPoint y: 546, distance: 98.9
click at [278, 546] on div ".deletable-edge-delete-btn { width: 20px; height: 20px; border: 0px solid #ffff…" at bounding box center [636, 425] width 1273 height 698
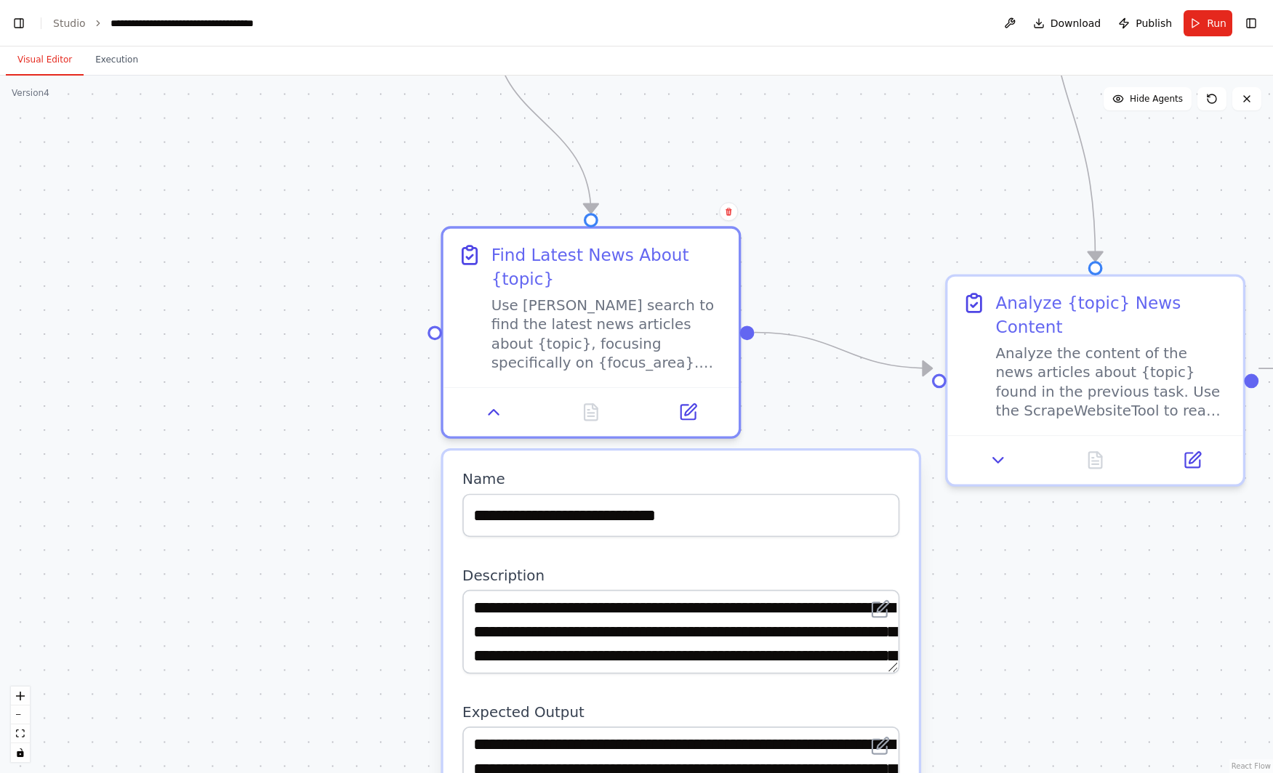
drag, startPoint x: 257, startPoint y: 345, endPoint x: 294, endPoint y: 574, distance: 231.9
click at [290, 566] on div ".deletable-edge-delete-btn { width: 20px; height: 20px; border: 0px solid #ffff…" at bounding box center [636, 425] width 1273 height 698
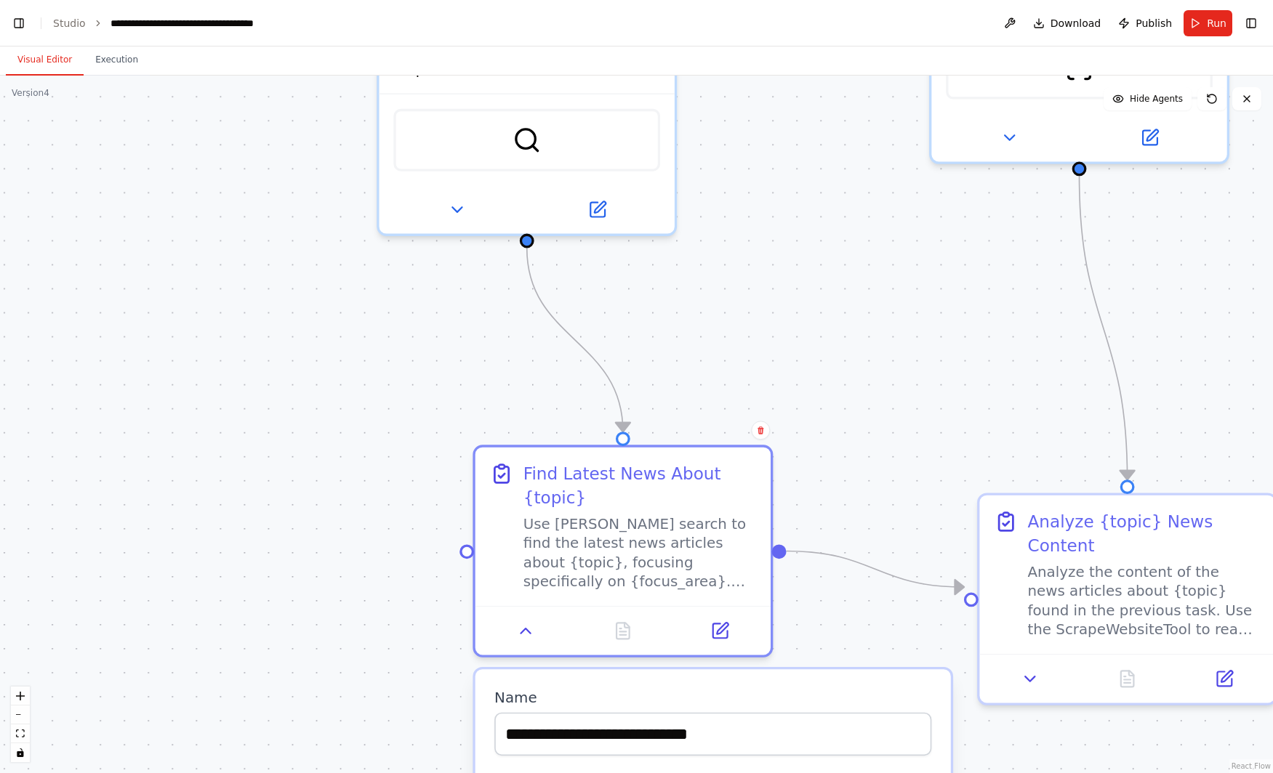
drag, startPoint x: 201, startPoint y: 256, endPoint x: 244, endPoint y: 513, distance: 260.8
click at [244, 512] on div ".deletable-edge-delete-btn { width: 20px; height: 20px; border: 0px solid #ffff…" at bounding box center [636, 425] width 1273 height 698
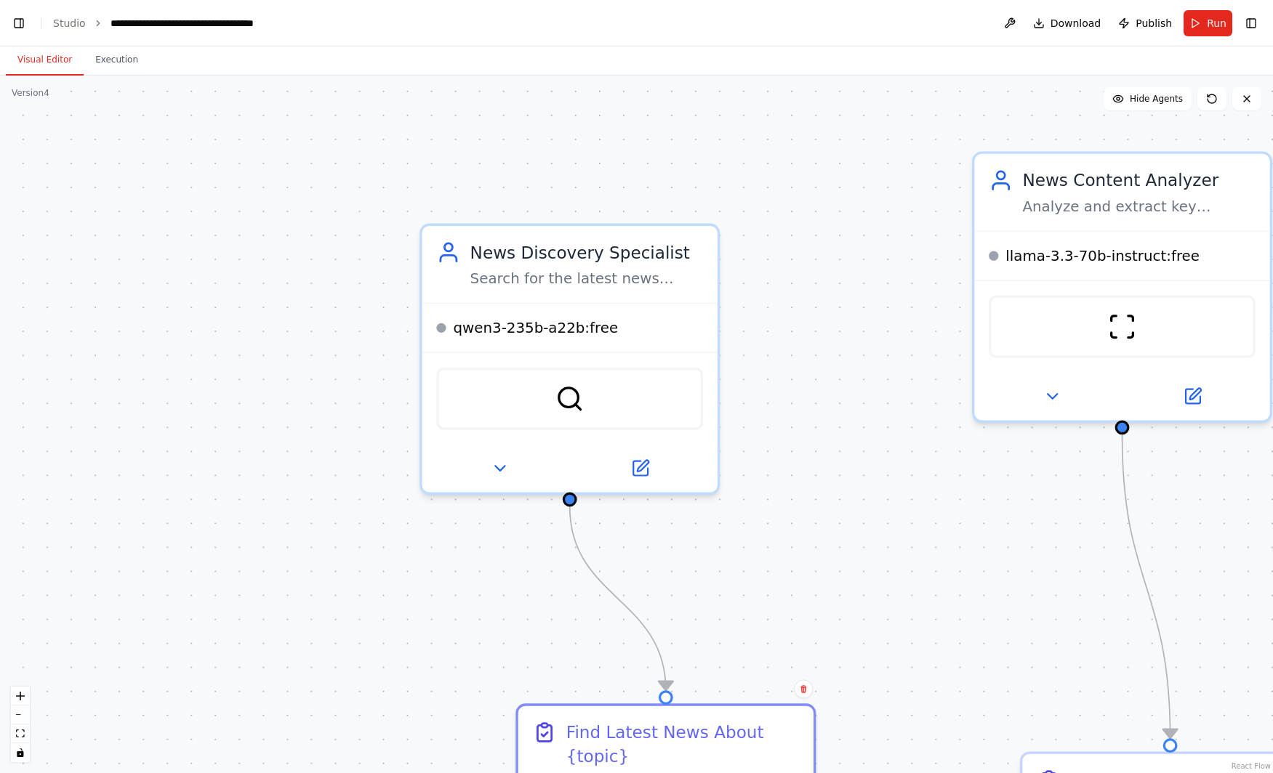
drag, startPoint x: 259, startPoint y: 458, endPoint x: 249, endPoint y: 485, distance: 28.8
click at [249, 489] on div ".deletable-edge-delete-btn { width: 20px; height: 20px; border: 0px solid #ffff…" at bounding box center [636, 425] width 1273 height 698
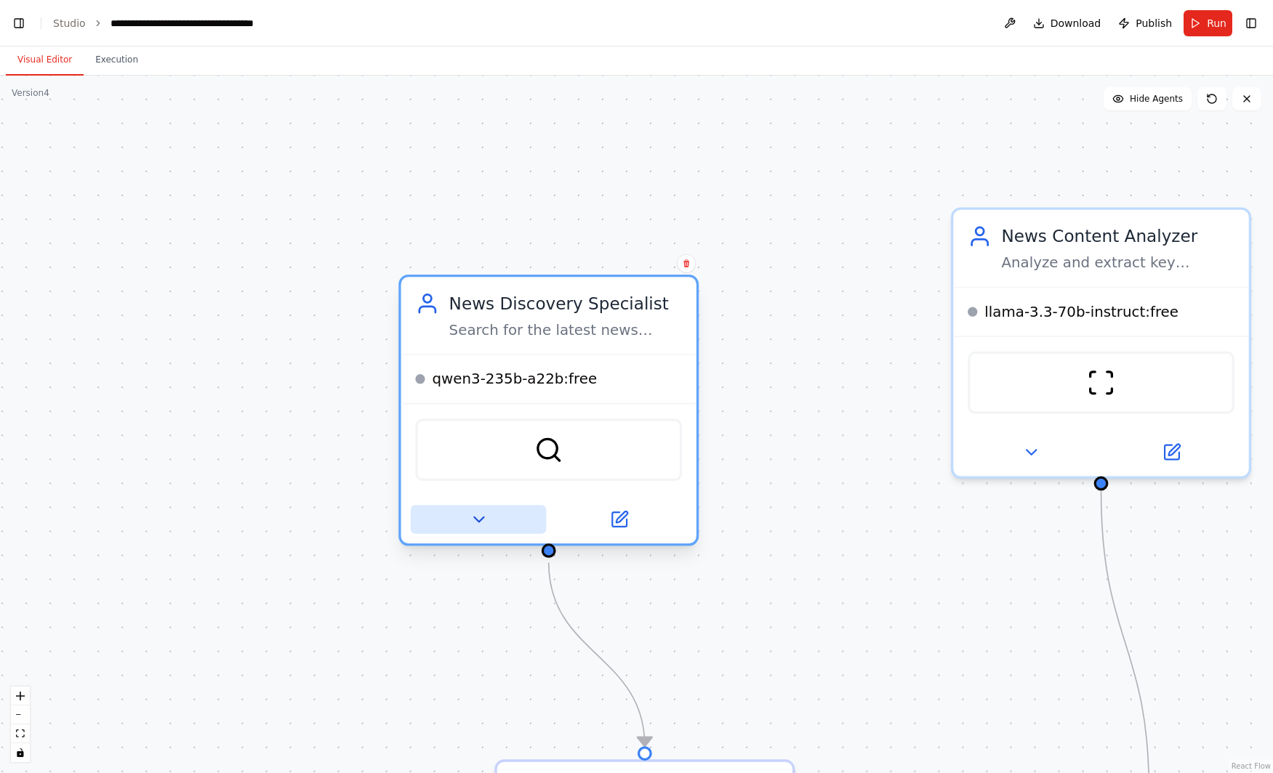
click at [430, 514] on div at bounding box center [548, 520] width 295 height 48
click at [433, 514] on button at bounding box center [479, 519] width 136 height 29
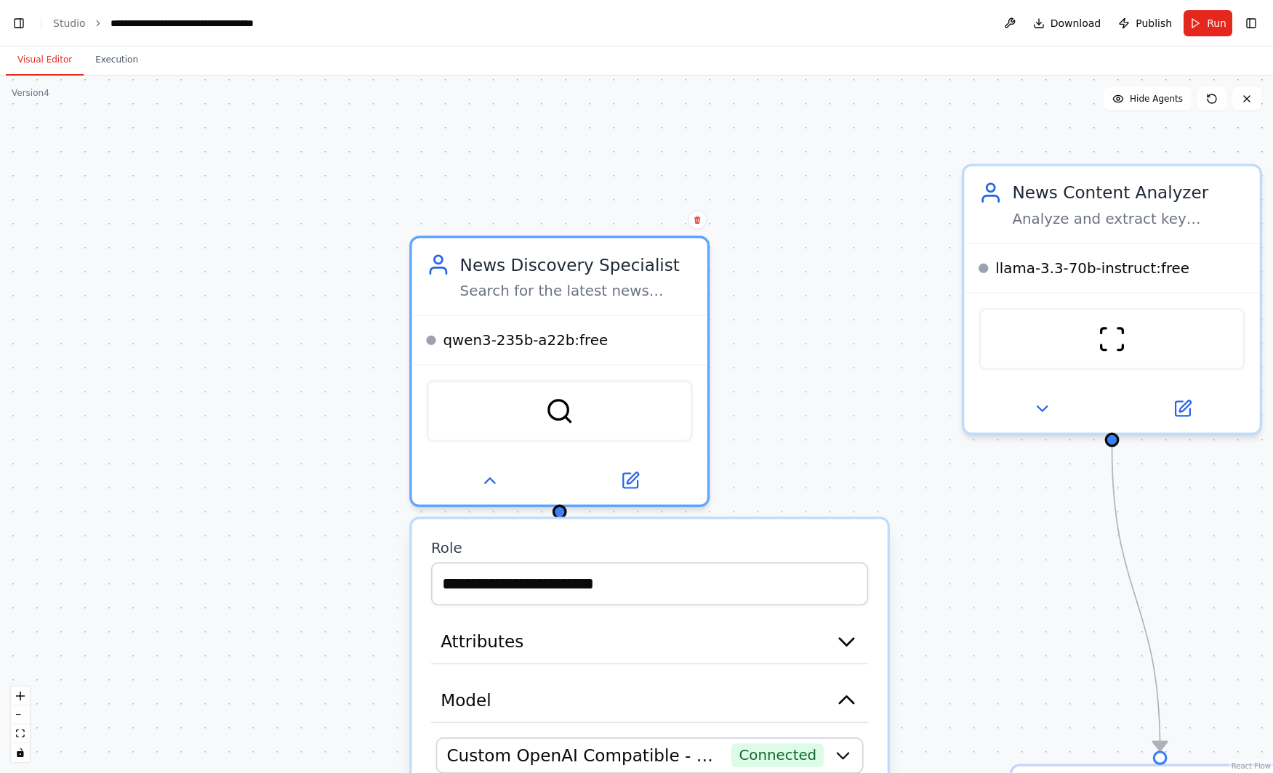
drag, startPoint x: 166, startPoint y: 388, endPoint x: 189, endPoint y: 201, distance: 188.9
click at [189, 201] on div ".deletable-edge-delete-btn { width: 20px; height: 20px; border: 0px solid #ffff…" at bounding box center [636, 425] width 1273 height 698
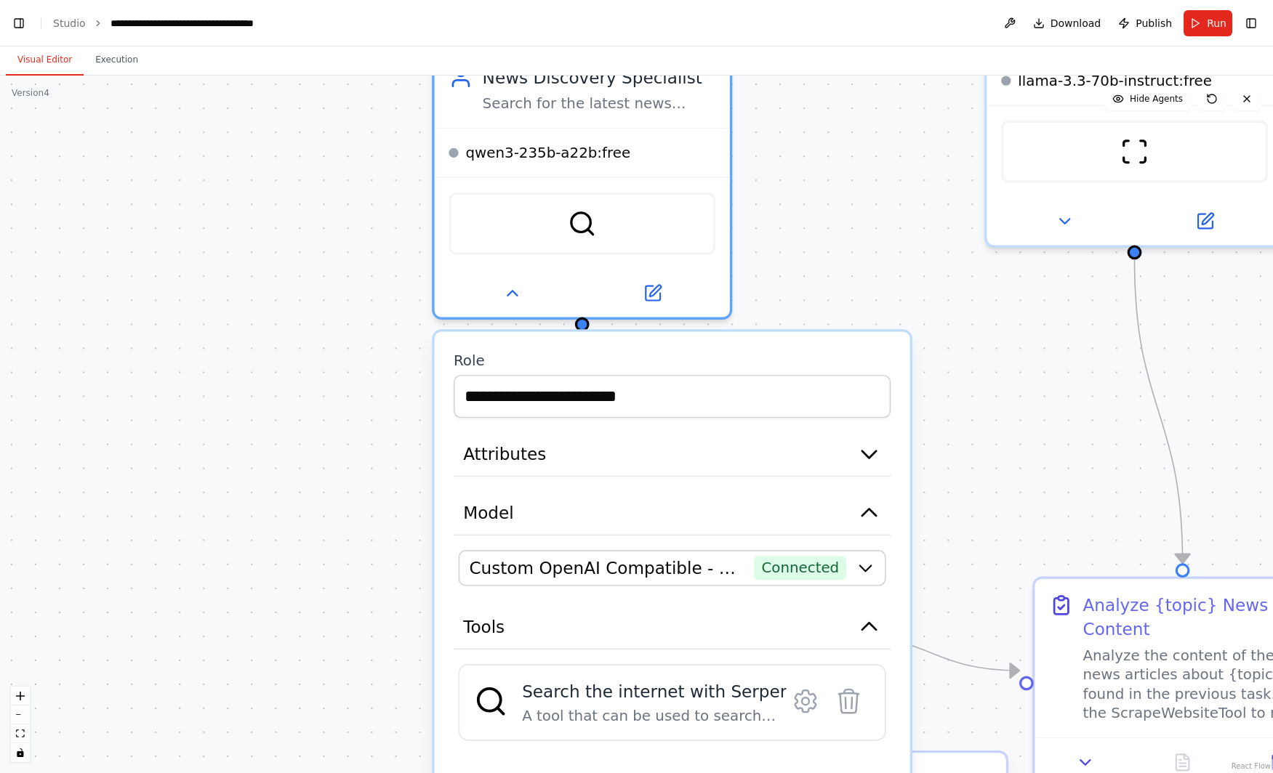
drag, startPoint x: 318, startPoint y: 389, endPoint x: 225, endPoint y: 233, distance: 181.5
click at [225, 233] on div ".deletable-edge-delete-btn { width: 20px; height: 20px; border: 0px solid #ffff…" at bounding box center [636, 425] width 1273 height 698
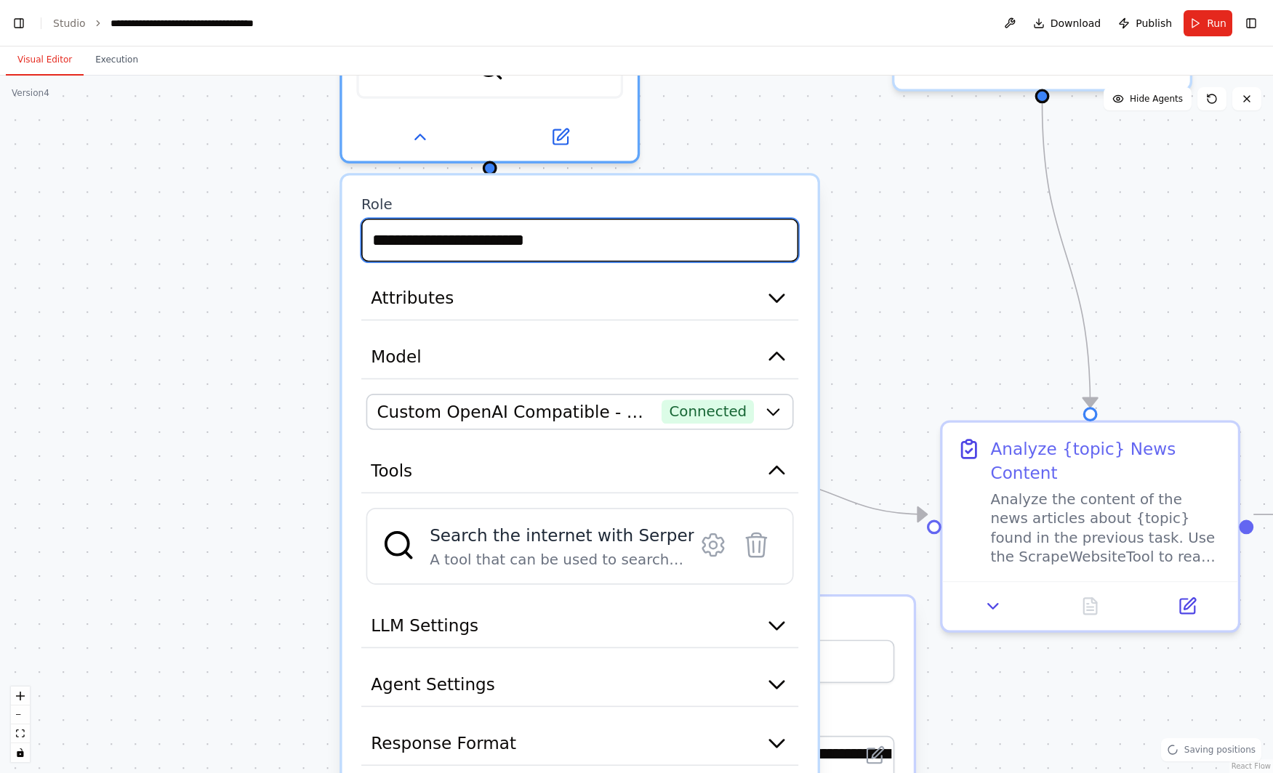
click at [515, 239] on input "**********" at bounding box center [579, 240] width 437 height 43
click at [564, 296] on button "Attributes" at bounding box center [579, 298] width 437 height 44
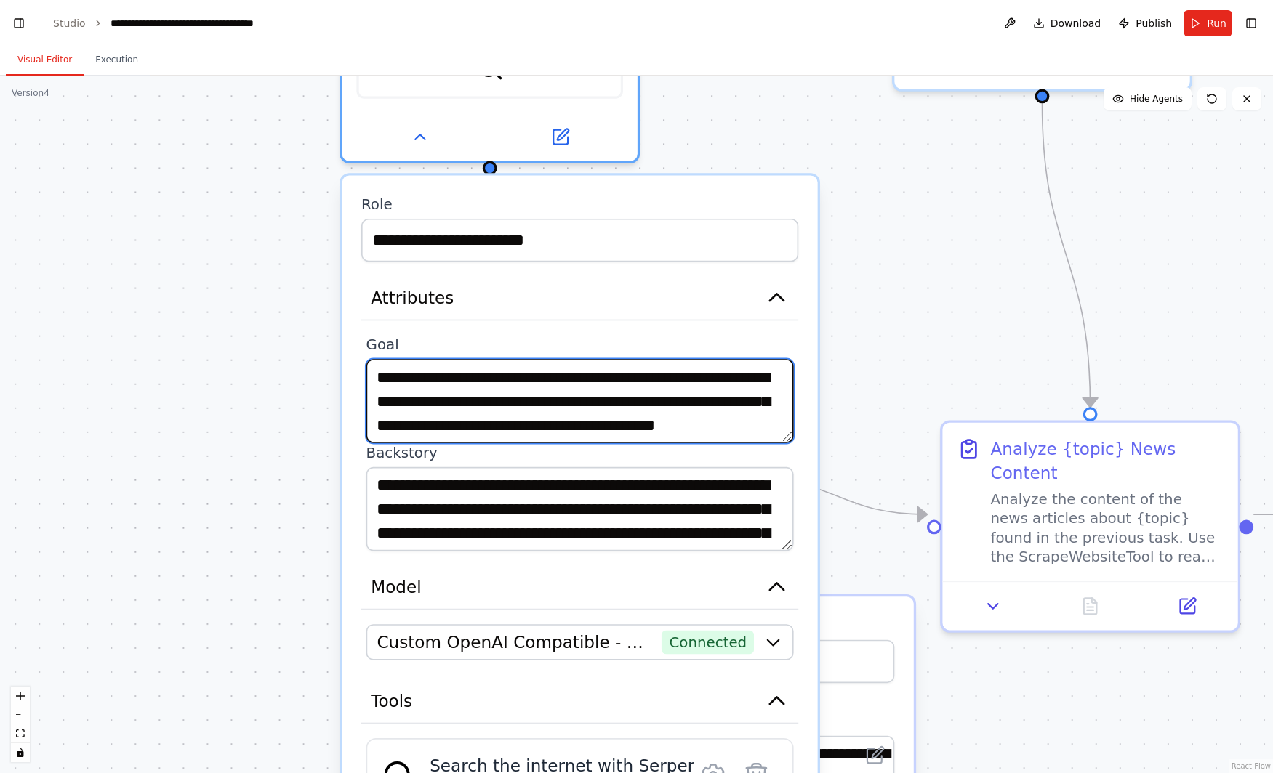
click at [486, 384] on textarea "**********" at bounding box center [579, 401] width 427 height 84
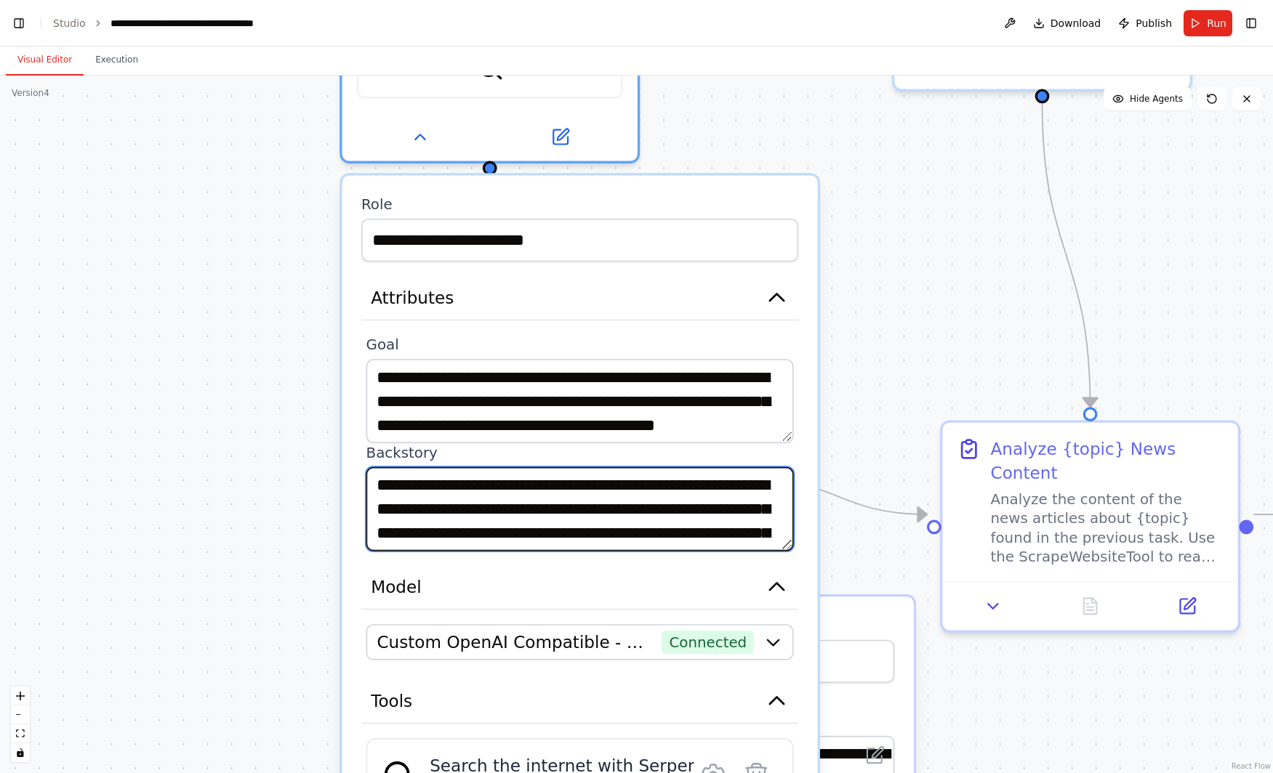
click at [492, 517] on textarea "**********" at bounding box center [579, 509] width 427 height 84
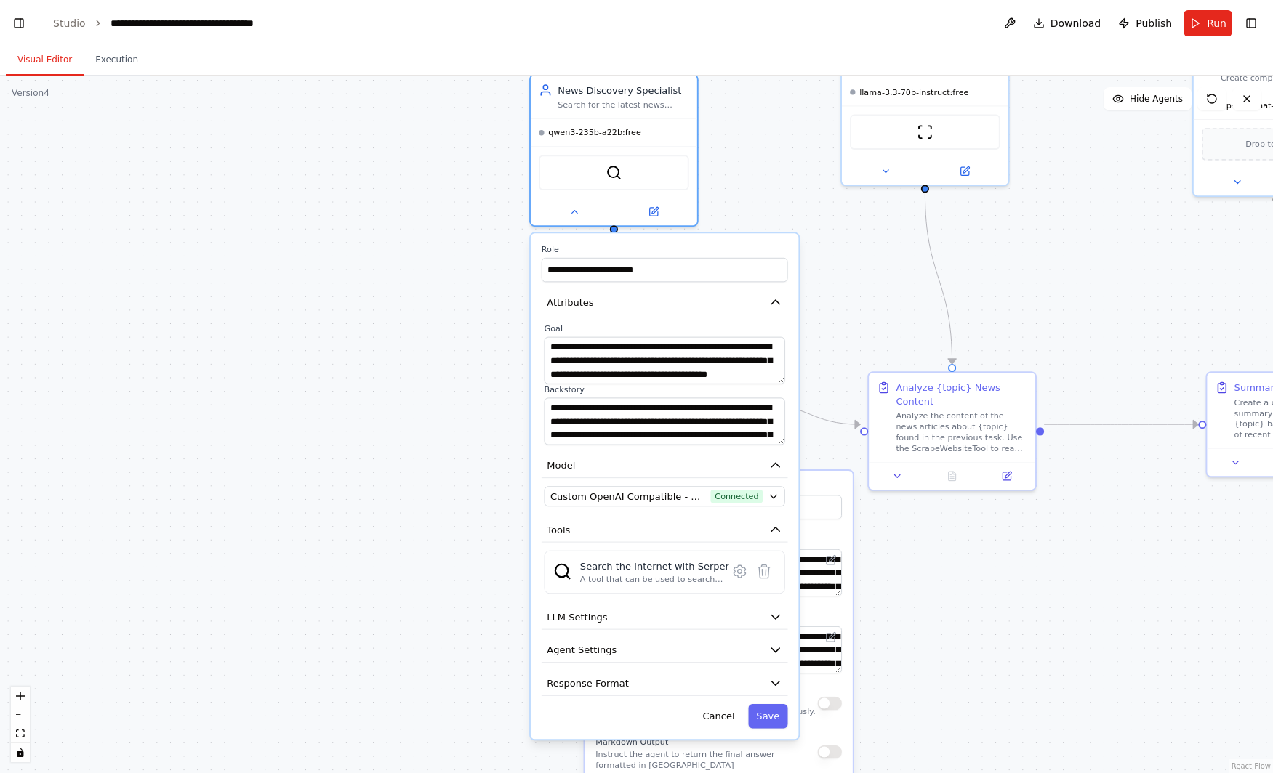
drag, startPoint x: 762, startPoint y: 121, endPoint x: 770, endPoint y: 194, distance: 73.0
click at [770, 194] on div ".deletable-edge-delete-btn { width: 20px; height: 20px; border: 0px solid #ffff…" at bounding box center [636, 425] width 1273 height 698
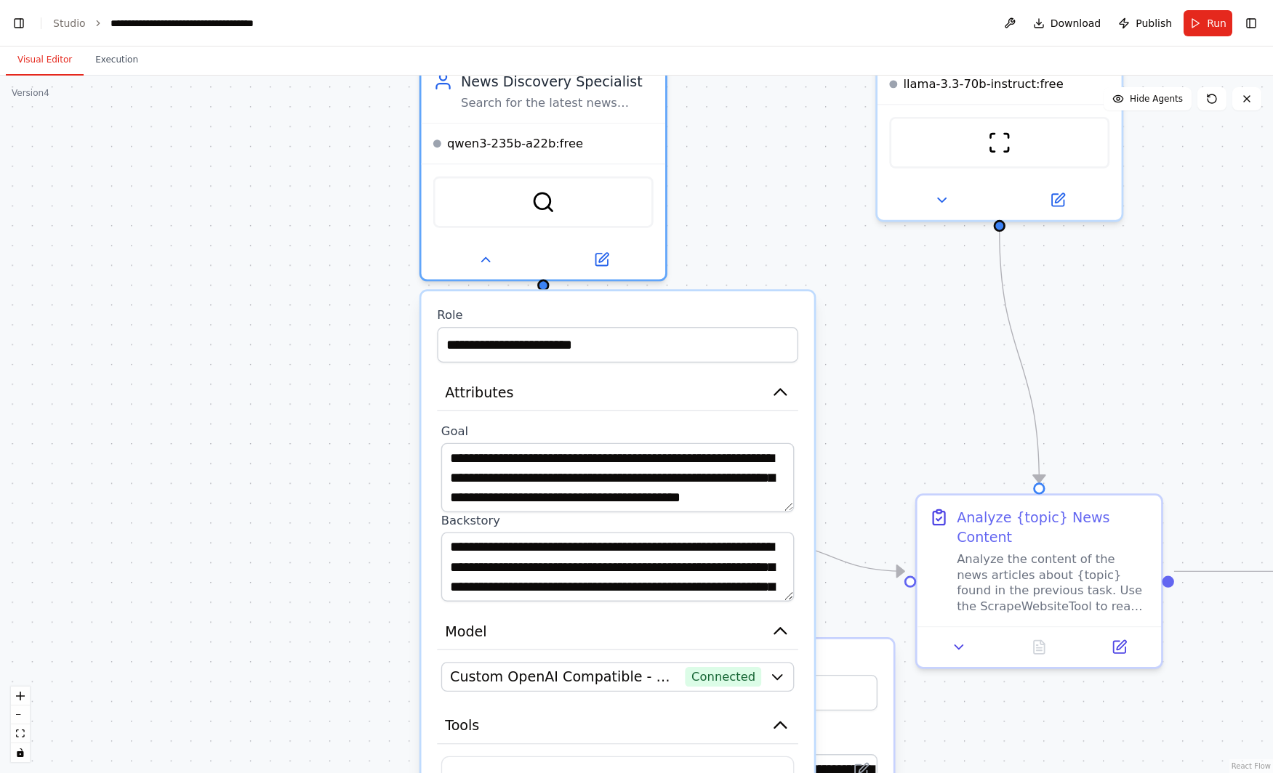
drag, startPoint x: 748, startPoint y: 181, endPoint x: 685, endPoint y: 124, distance: 84.4
click at [749, 255] on div ".deletable-edge-delete-btn { width: 20px; height: 20px; border: 0px solid #ffff…" at bounding box center [636, 425] width 1273 height 698
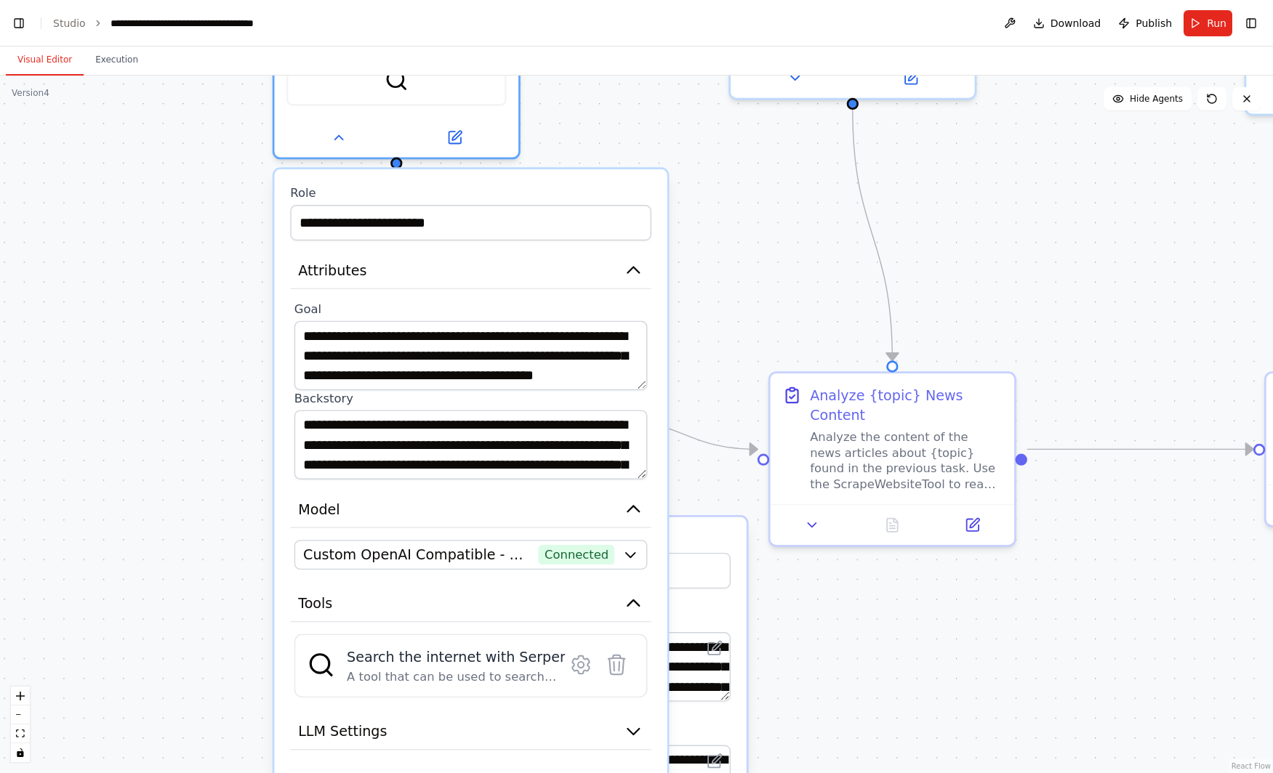
drag, startPoint x: 762, startPoint y: 249, endPoint x: 618, endPoint y: 55, distance: 241.5
click at [618, 76] on div ".deletable-edge-delete-btn { width: 20px; height: 20px; border: 0px solid #ffff…" at bounding box center [636, 425] width 1273 height 698
click at [114, 59] on button "Execution" at bounding box center [117, 60] width 66 height 31
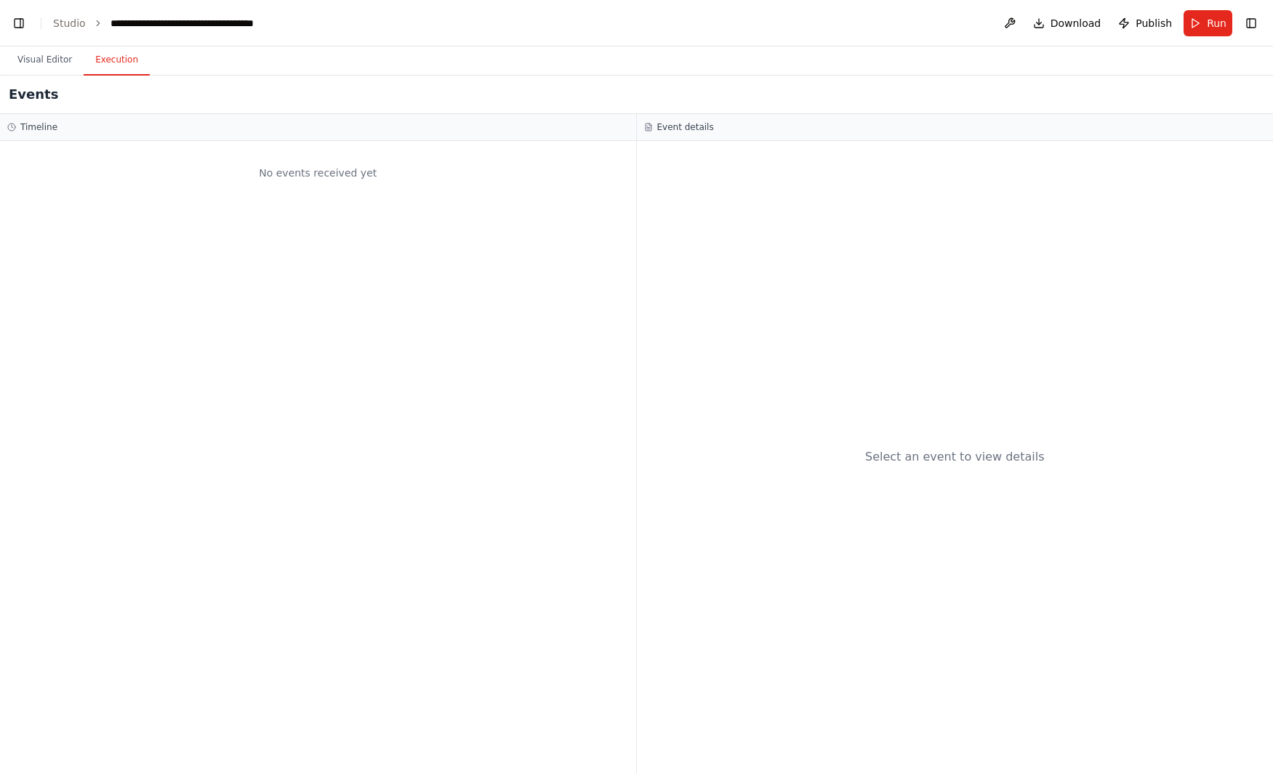
scroll to position [310868, 0]
click at [74, 23] on link "Studio" at bounding box center [69, 23] width 33 height 12
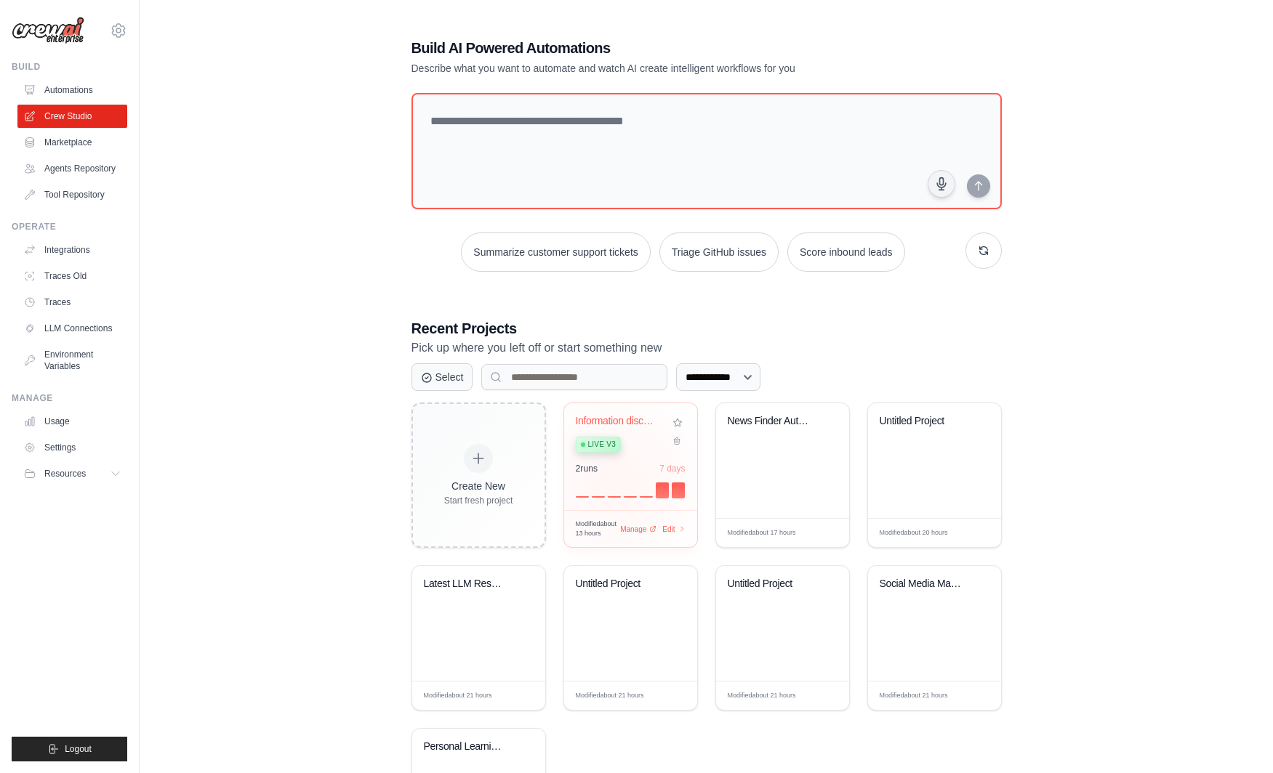
click at [615, 480] on div at bounding box center [631, 488] width 110 height 17
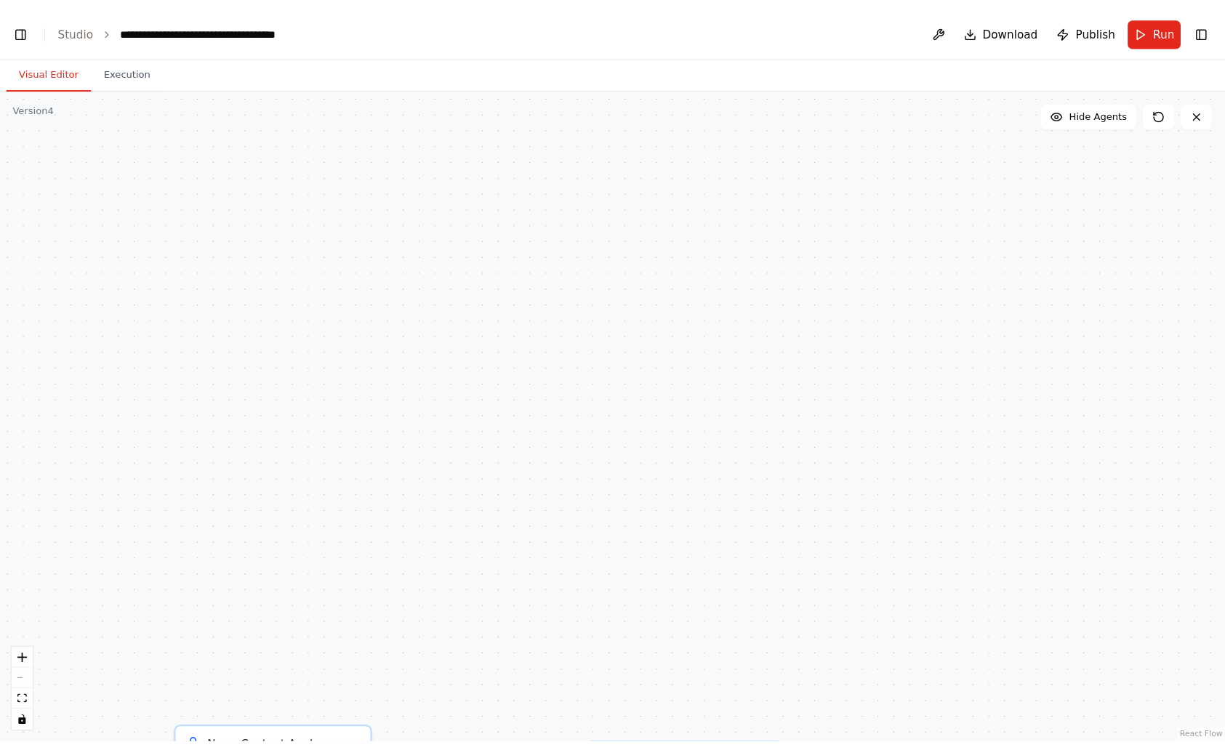
scroll to position [310868, 0]
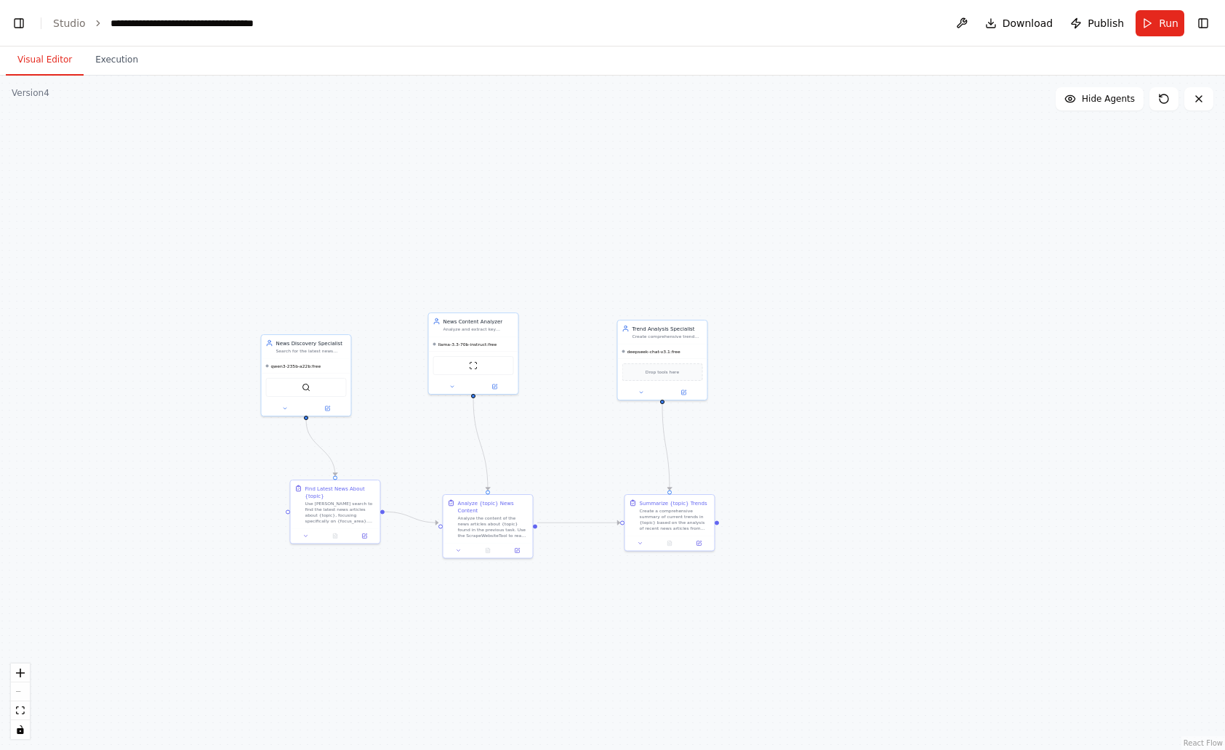
drag, startPoint x: 467, startPoint y: 439, endPoint x: 626, endPoint y: 158, distance: 322.8
click at [625, 156] on div ".deletable-edge-delete-btn { width: 20px; height: 20px; border: 0px solid #ffff…" at bounding box center [612, 413] width 1225 height 675
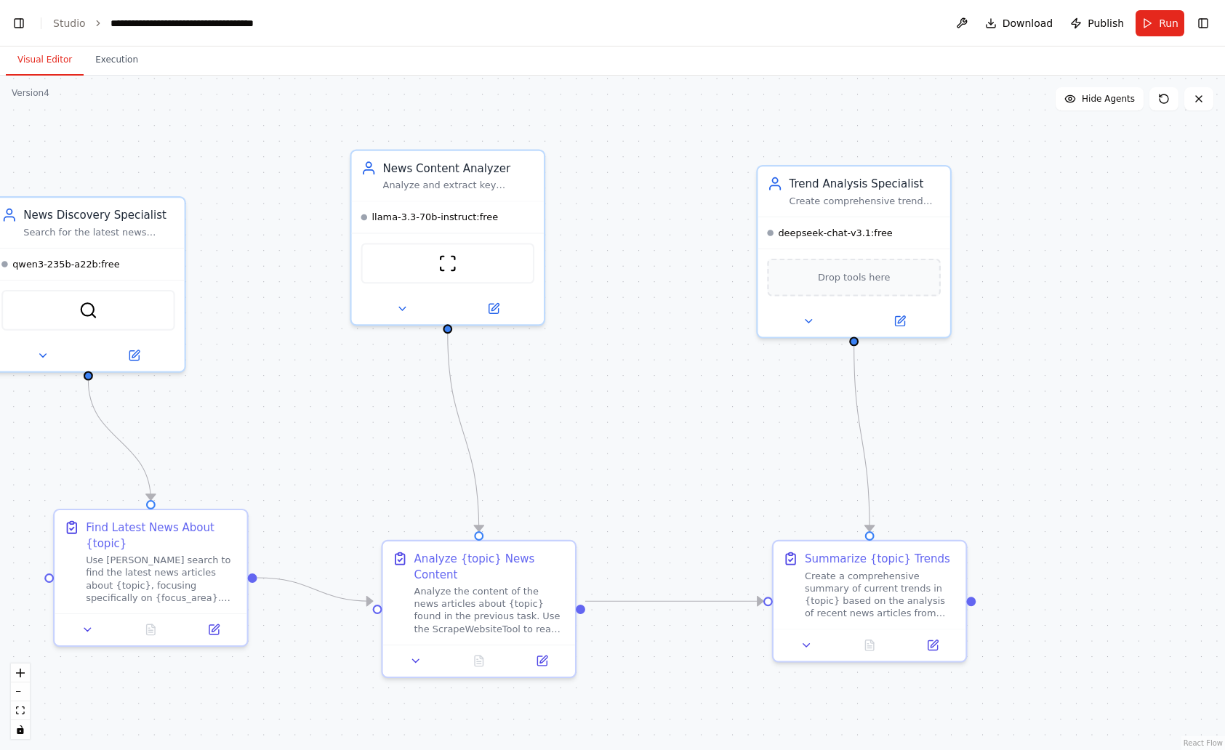
drag, startPoint x: 644, startPoint y: 301, endPoint x: 674, endPoint y: 266, distance: 45.9
click at [674, 264] on div ".deletable-edge-delete-btn { width: 20px; height: 20px; border: 0px solid #ffff…" at bounding box center [612, 413] width 1225 height 675
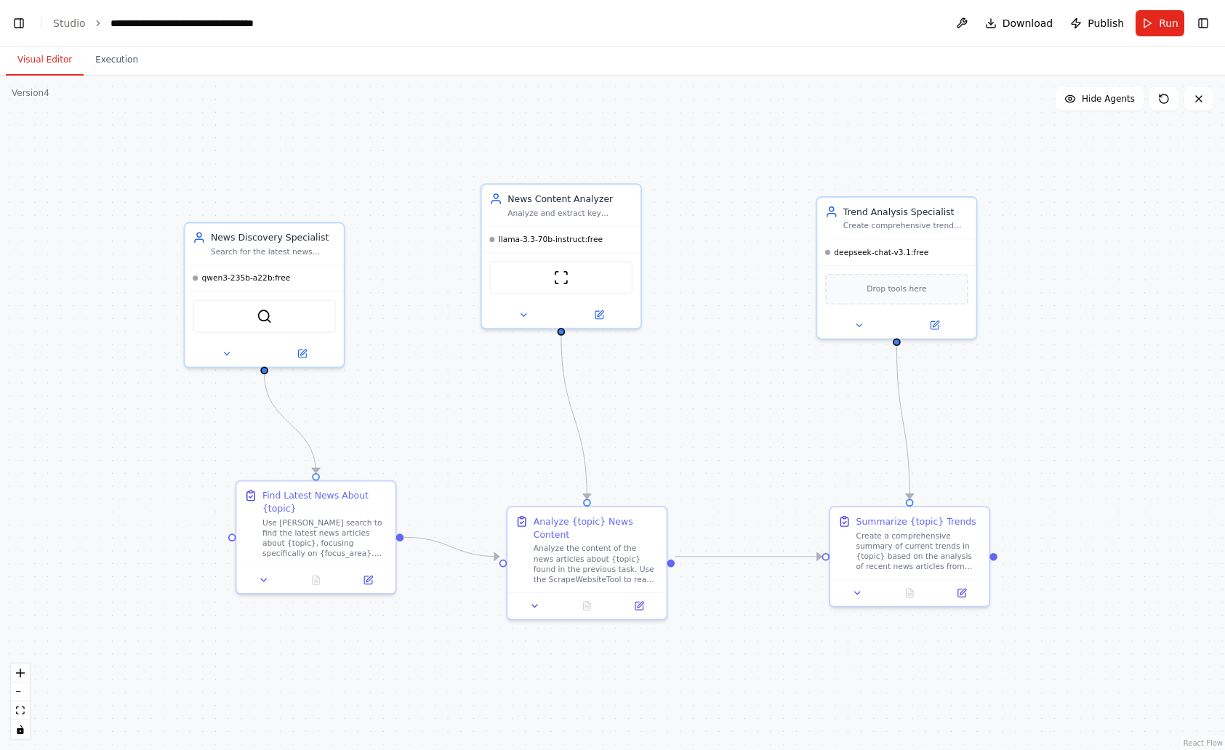
drag, startPoint x: 614, startPoint y: 386, endPoint x: 692, endPoint y: 391, distance: 77.9
click at [692, 391] on div ".deletable-edge-delete-btn { width: 20px; height: 20px; border: 0px solid #ffff…" at bounding box center [612, 413] width 1225 height 675
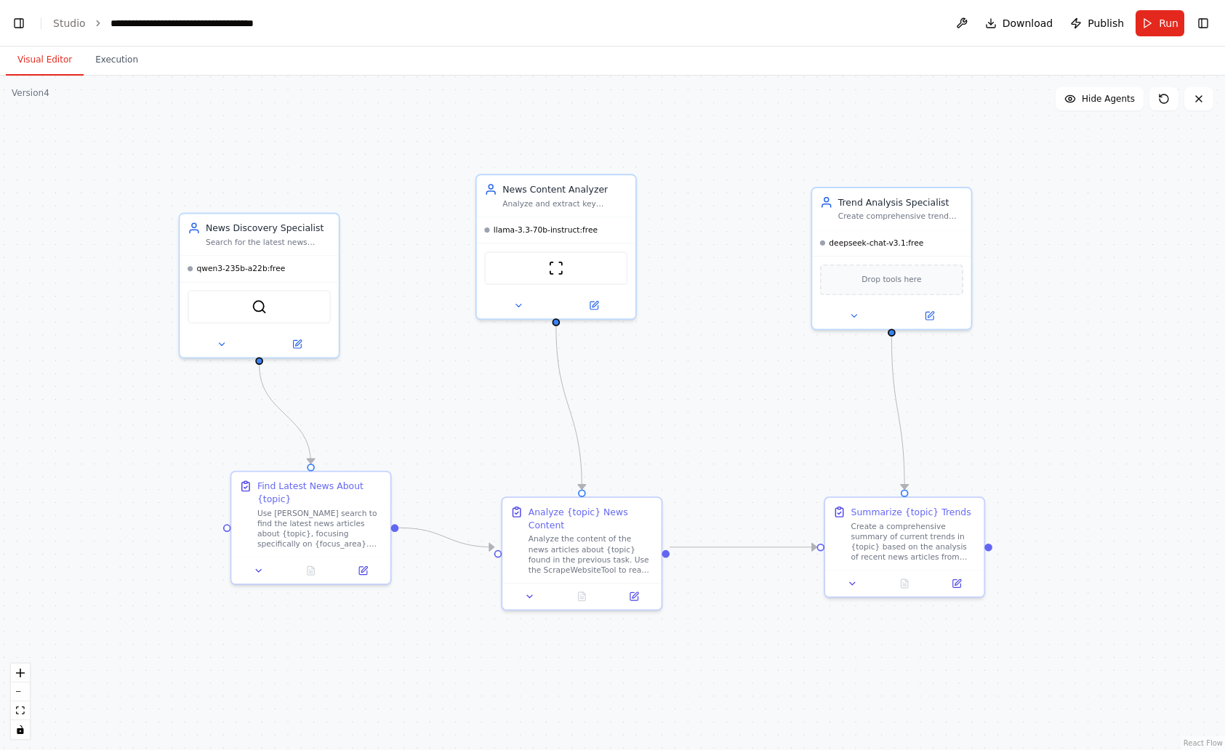
drag, startPoint x: 692, startPoint y: 391, endPoint x: 686, endPoint y: 382, distance: 11.1
click at [686, 382] on div ".deletable-edge-delete-btn { width: 20px; height: 20px; border: 0px solid #ffff…" at bounding box center [612, 413] width 1225 height 675
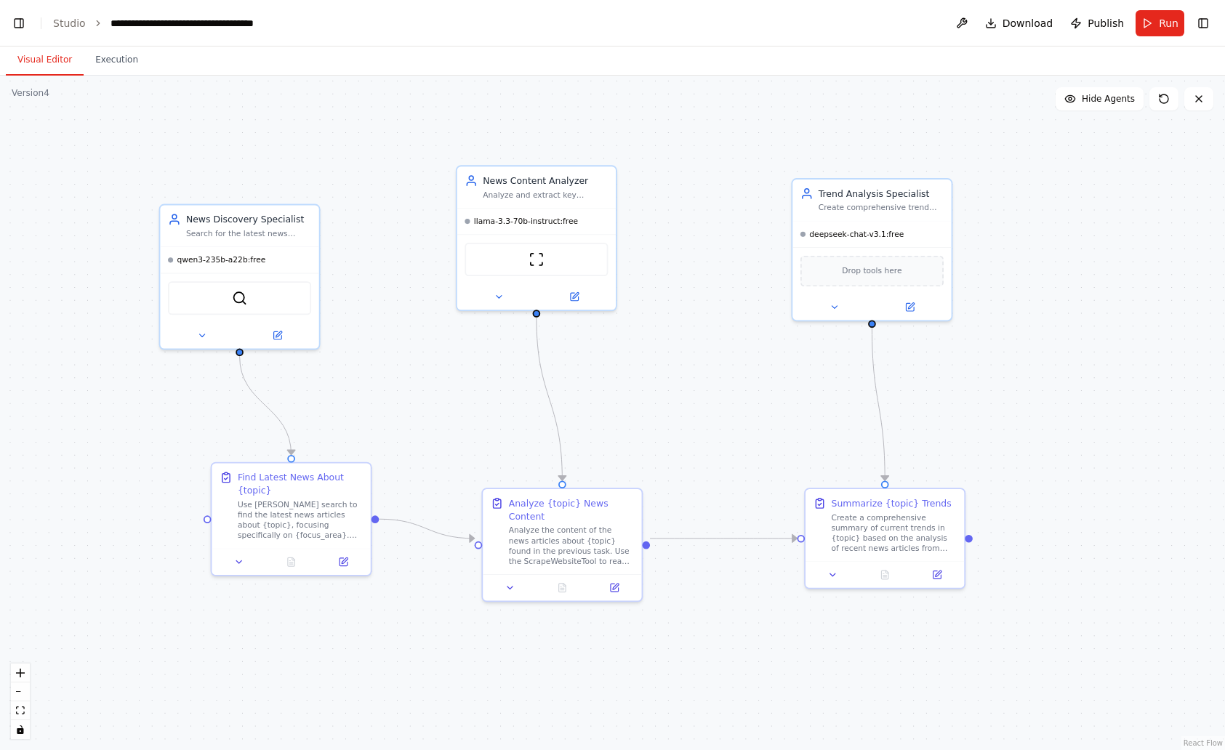
drag, startPoint x: 703, startPoint y: 382, endPoint x: 684, endPoint y: 373, distance: 21.1
click at [684, 373] on div ".deletable-edge-delete-btn { width: 20px; height: 20px; border: 0px solid #ffff…" at bounding box center [612, 413] width 1225 height 675
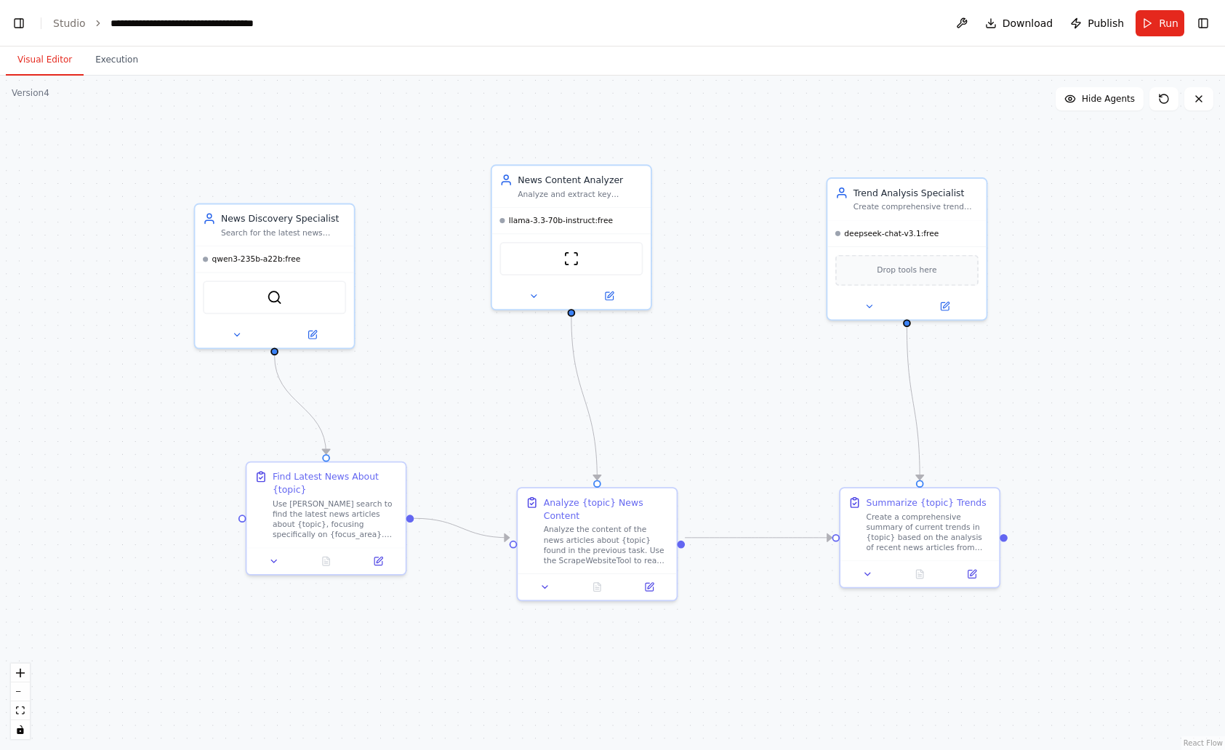
drag, startPoint x: 704, startPoint y: 383, endPoint x: 739, endPoint y: 382, distance: 34.9
click at [739, 382] on div ".deletable-edge-delete-btn { width: 20px; height: 20px; border: 0px solid #ffff…" at bounding box center [612, 413] width 1225 height 675
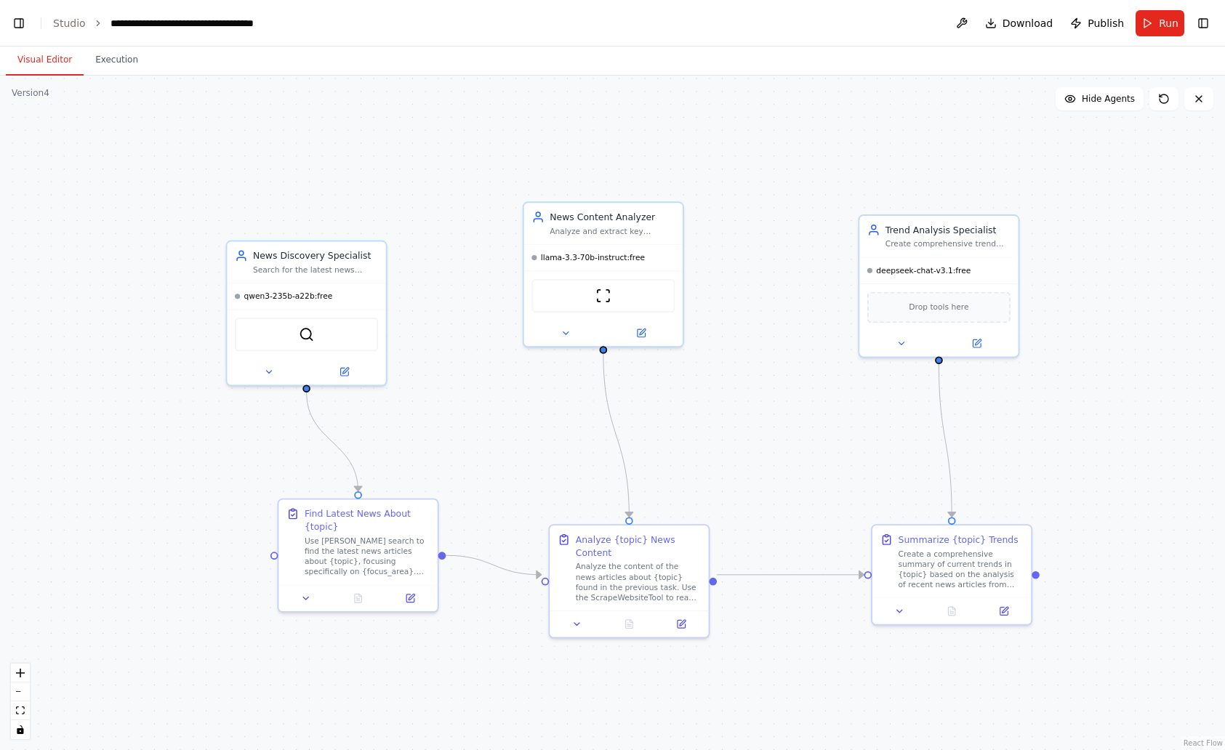
drag, startPoint x: 85, startPoint y: 448, endPoint x: 124, endPoint y: 457, distance: 40.2
click at [124, 457] on div ".deletable-edge-delete-btn { width: 20px; height: 20px; border: 0px solid #ffff…" at bounding box center [612, 413] width 1225 height 675
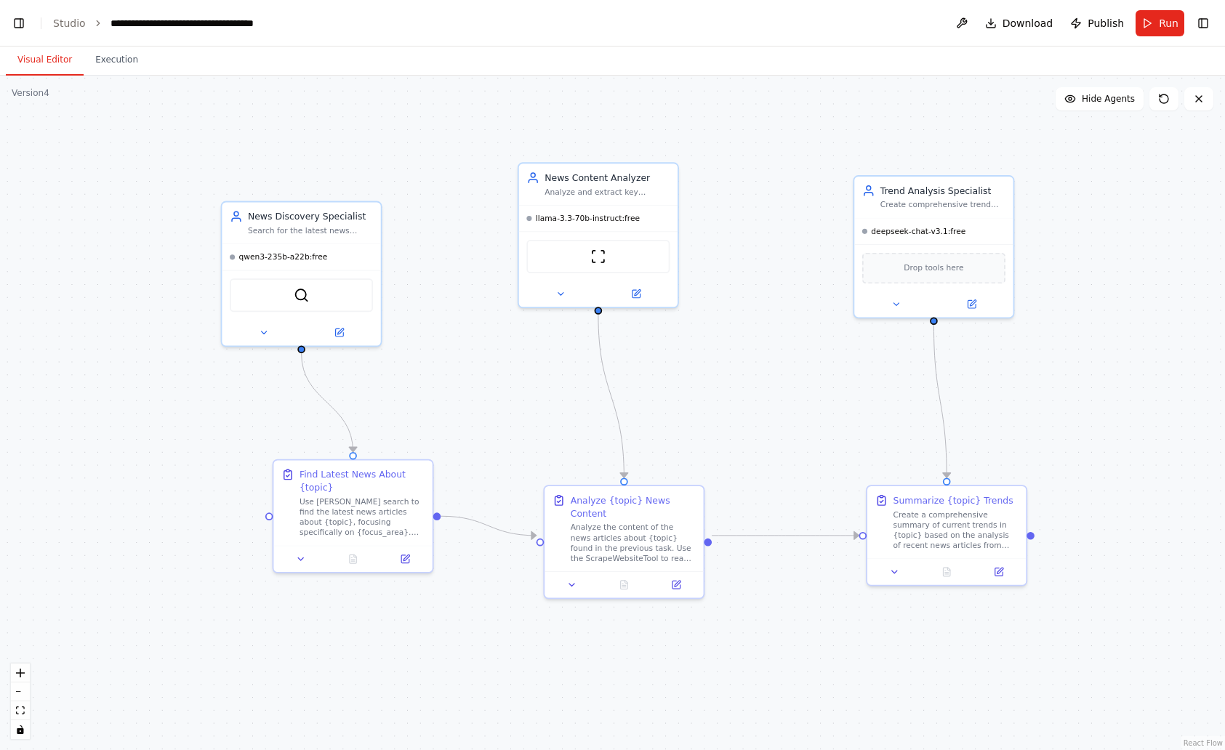
click at [110, 438] on div ".deletable-edge-delete-btn { width: 20px; height: 20px; border: 0px solid #ffff…" at bounding box center [612, 413] width 1225 height 675
